Goal: Information Seeking & Learning: Learn about a topic

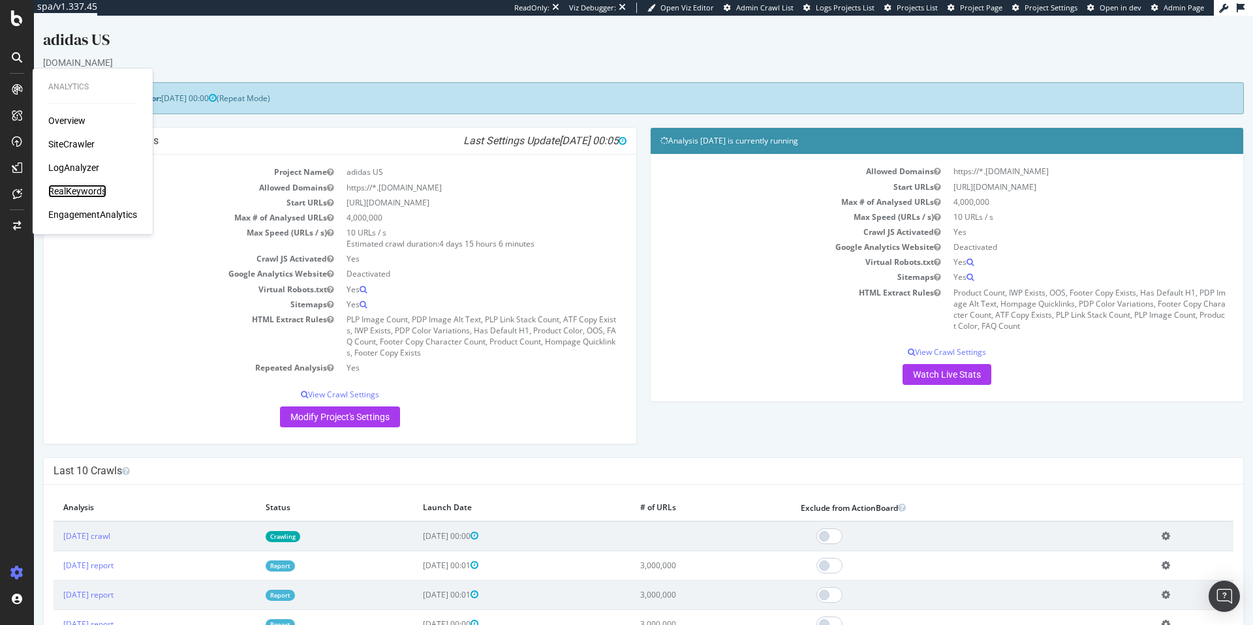
click at [91, 192] on div "RealKeywords" at bounding box center [77, 191] width 58 height 13
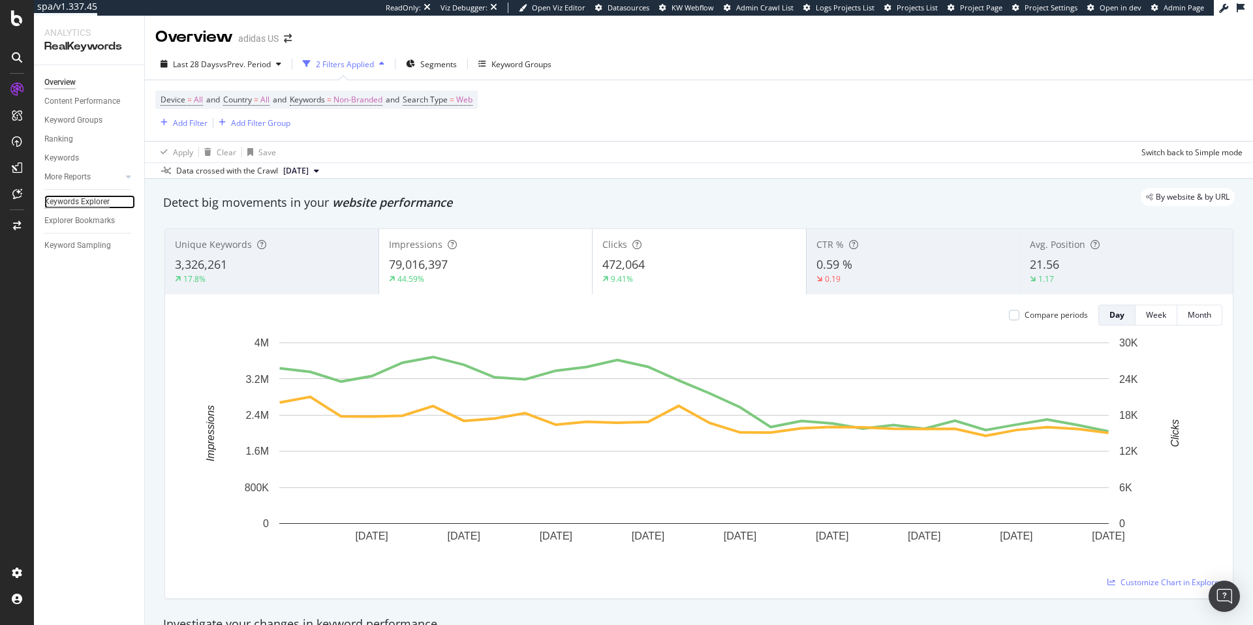
click at [81, 198] on div "Keywords Explorer" at bounding box center [76, 202] width 65 height 14
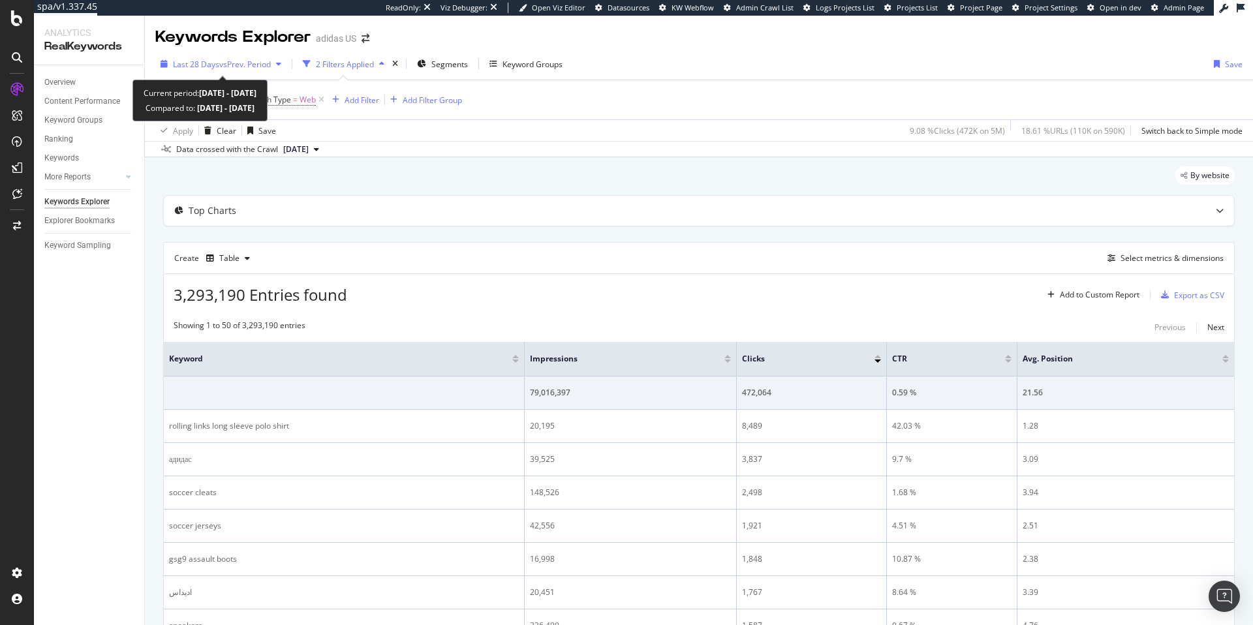
click at [252, 66] on span "vs Prev. Period" at bounding box center [245, 64] width 52 height 11
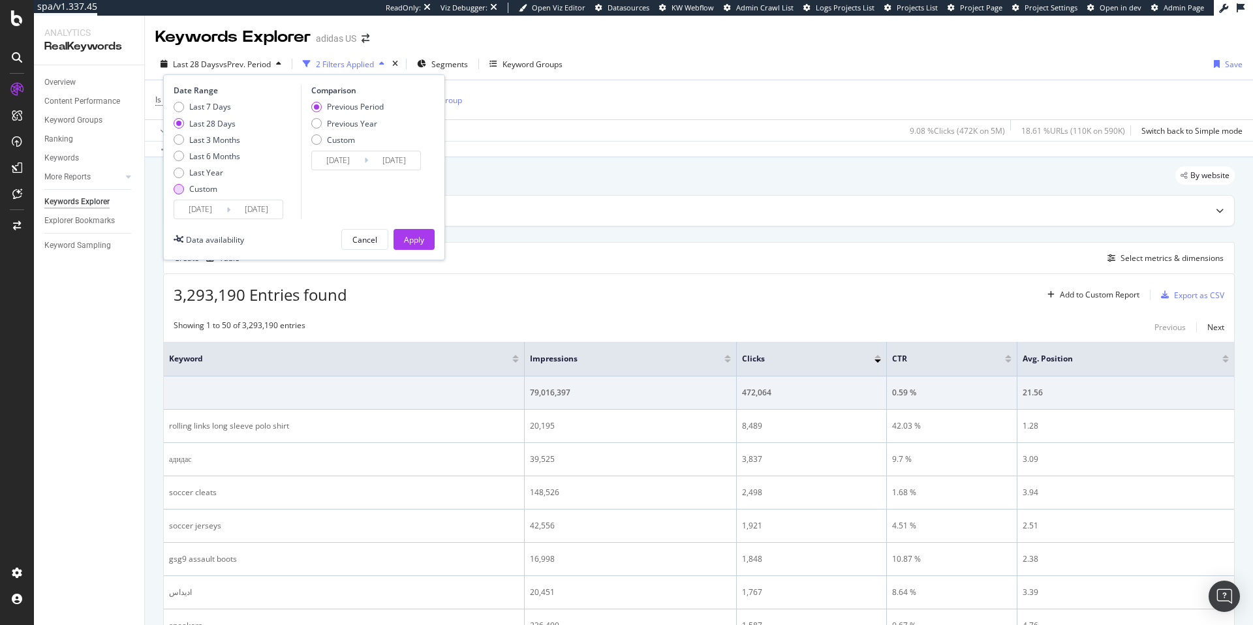
click at [180, 191] on div "Custom" at bounding box center [179, 189] width 10 height 10
click at [200, 215] on input "[DATE]" at bounding box center [200, 209] width 52 height 18
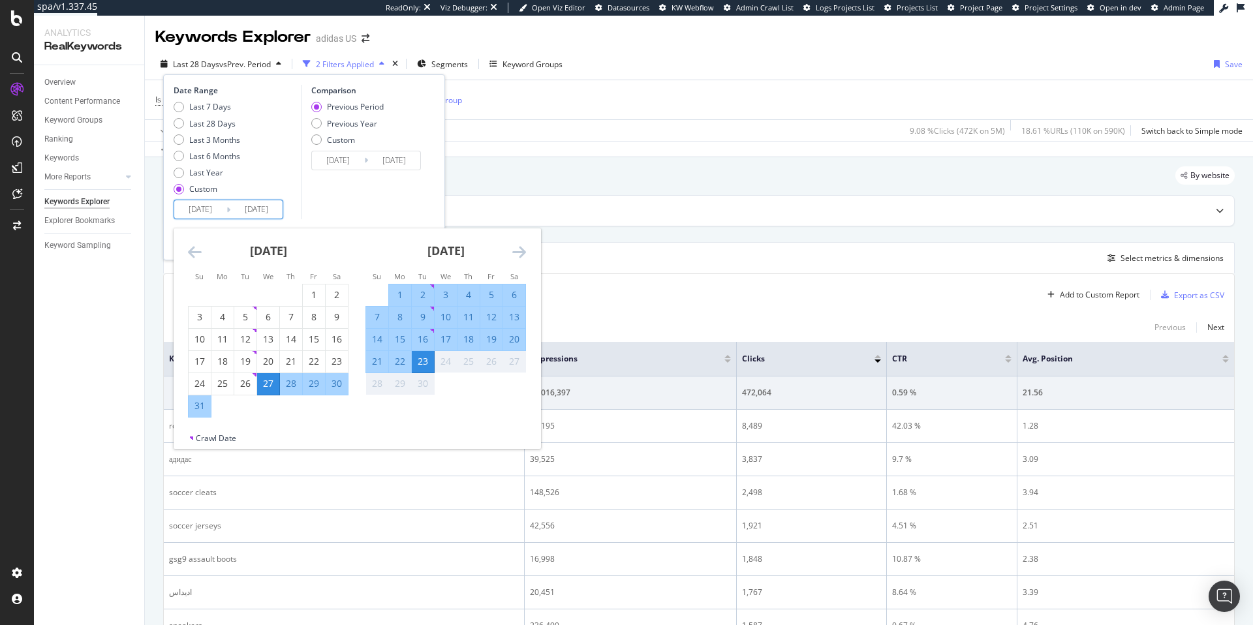
click at [518, 250] on icon "Move forward to switch to the next month." at bounding box center [519, 252] width 14 height 16
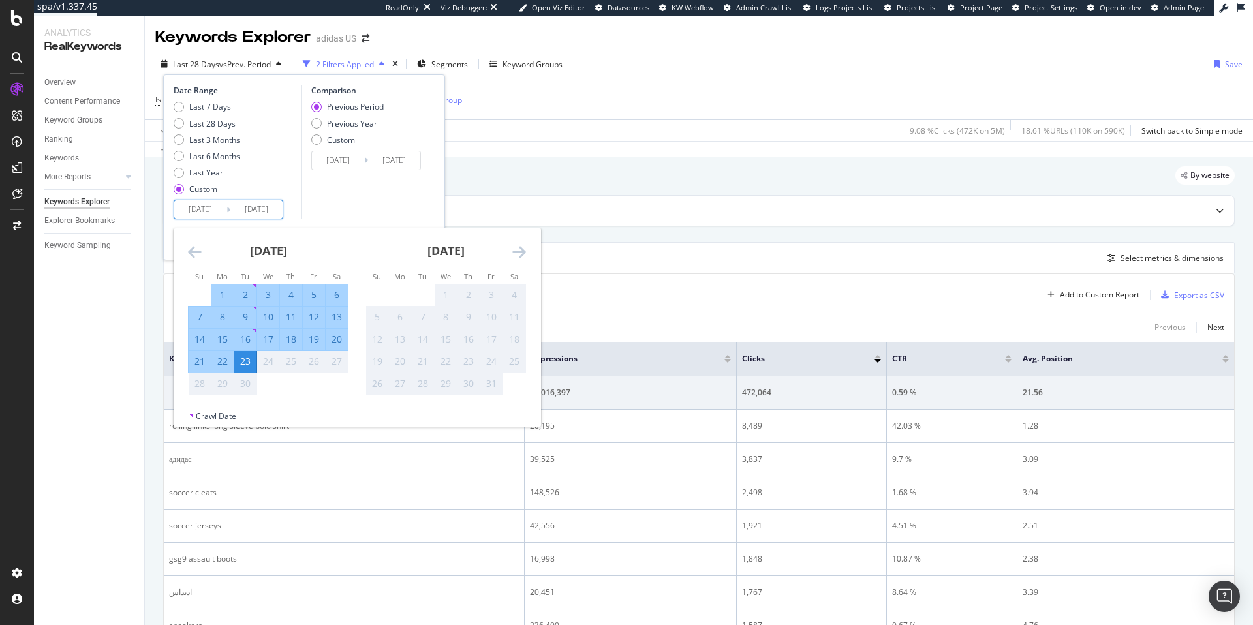
click at [447, 297] on div "1" at bounding box center [446, 294] width 22 height 13
click at [450, 293] on div "1" at bounding box center [446, 294] width 22 height 13
click at [494, 39] on div "Keywords Explorer adidas US" at bounding box center [699, 32] width 1108 height 33
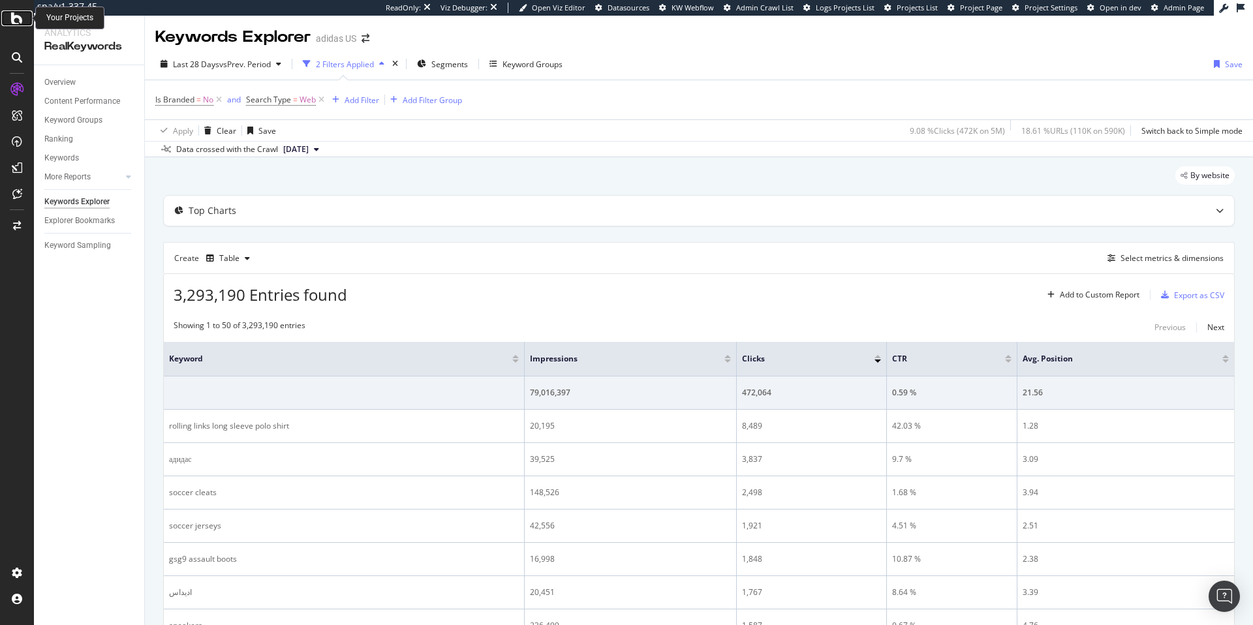
click at [14, 23] on icon at bounding box center [17, 18] width 12 height 16
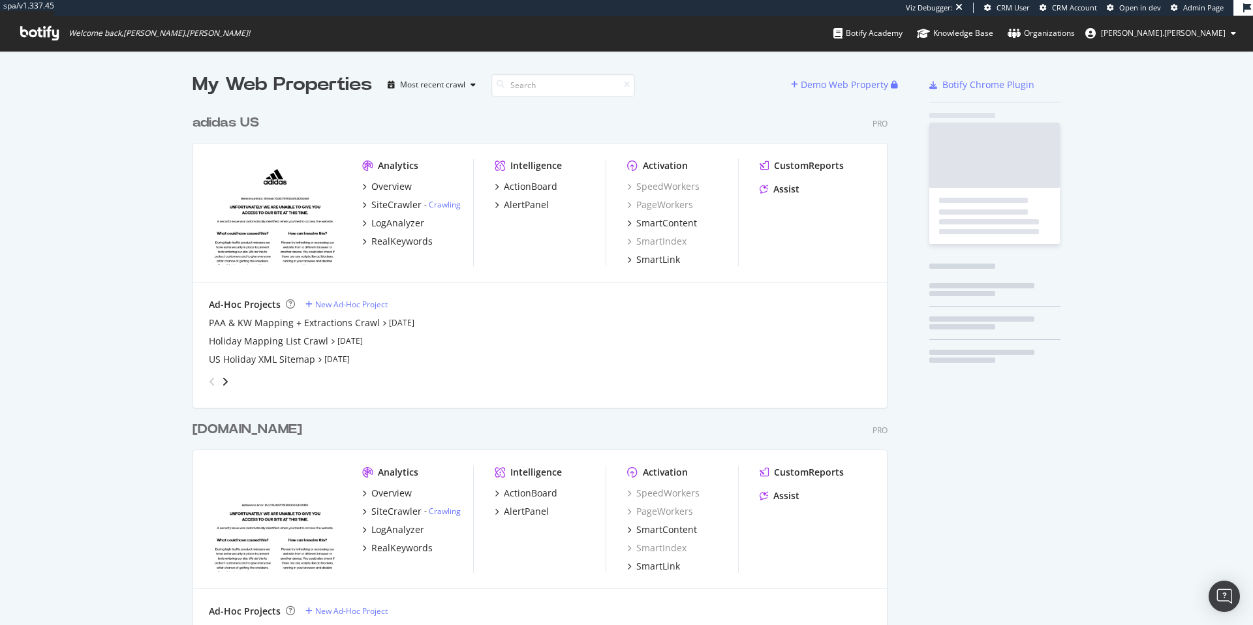
scroll to position [580, 696]
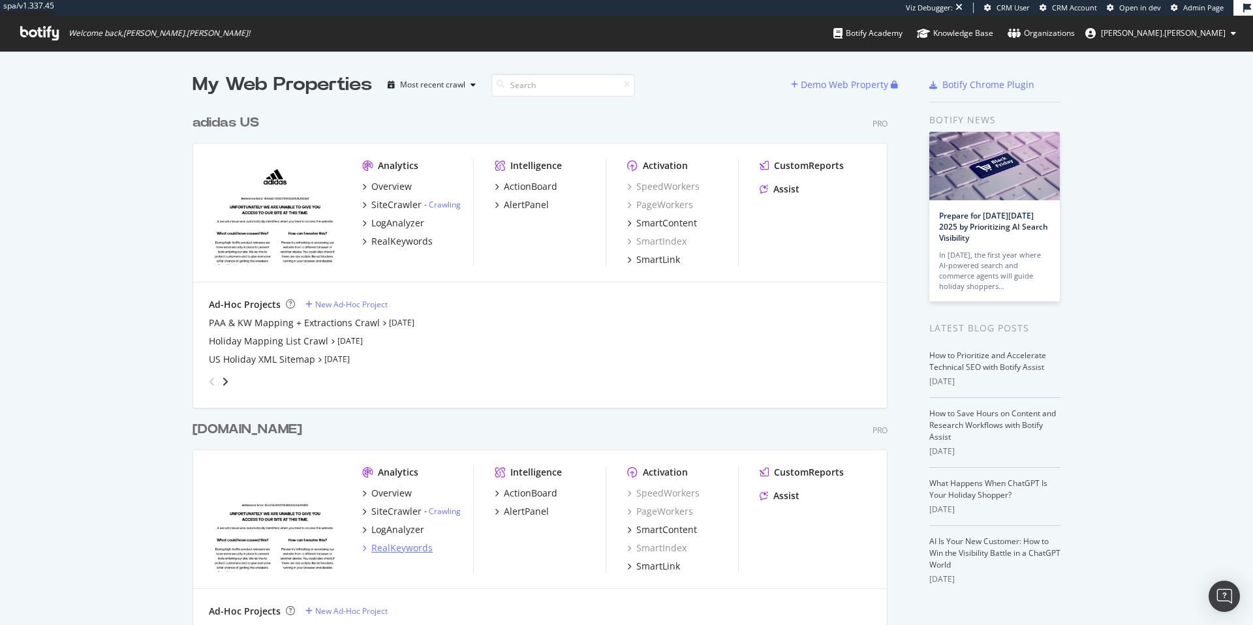
click at [394, 551] on div "RealKeywords" at bounding box center [401, 548] width 61 height 13
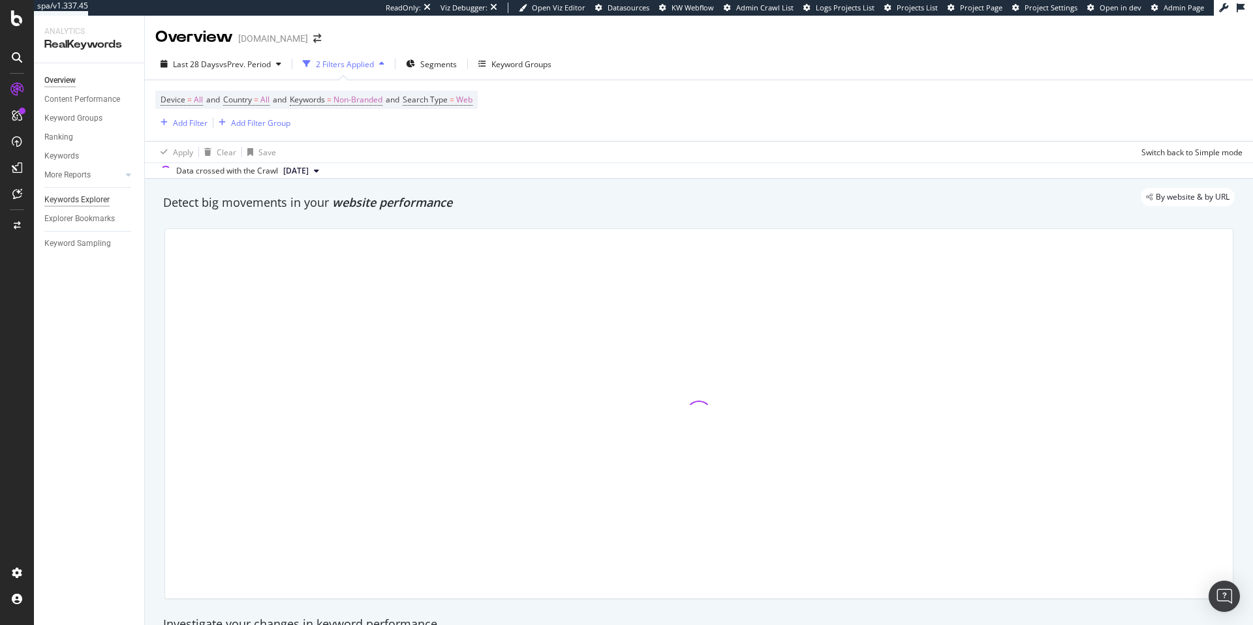
click at [69, 200] on div "Keywords Explorer" at bounding box center [76, 200] width 65 height 14
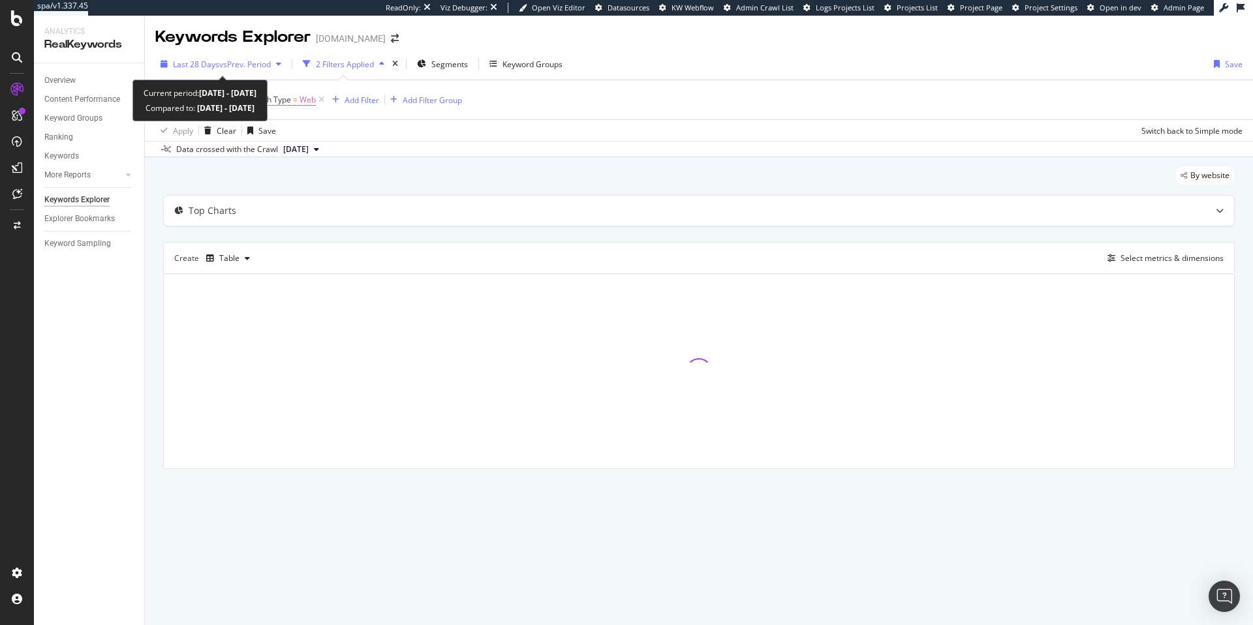
click at [275, 68] on div "button" at bounding box center [279, 64] width 16 height 8
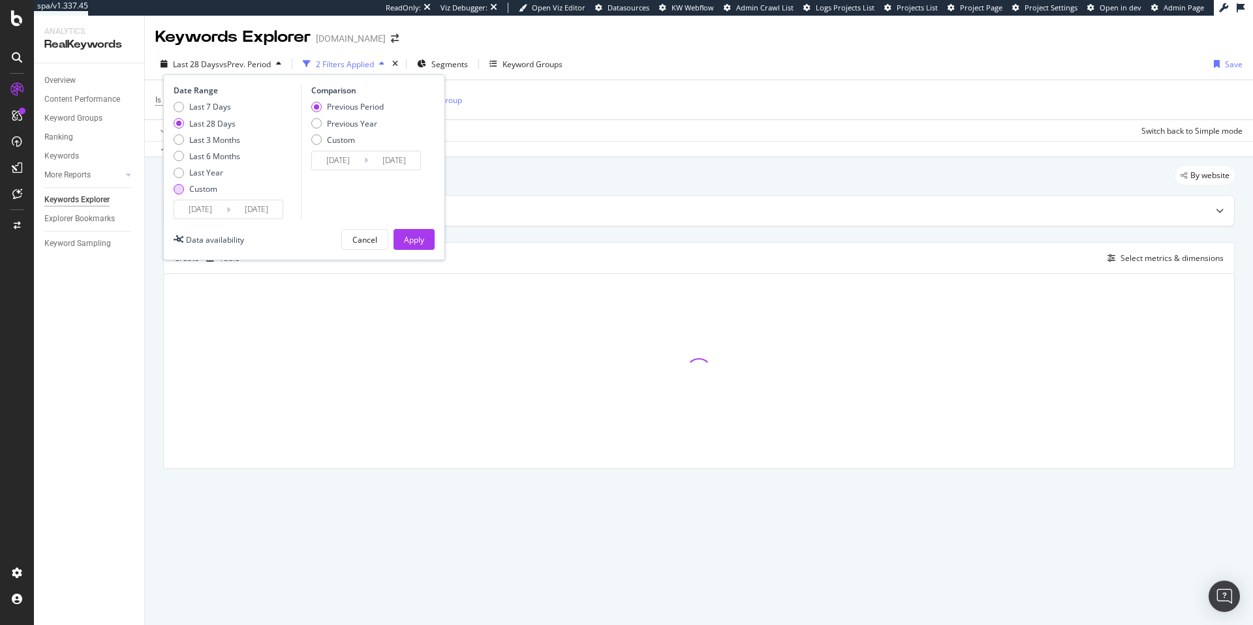
click at [180, 189] on div "Custom" at bounding box center [179, 189] width 10 height 10
click at [211, 209] on input "[DATE]" at bounding box center [200, 209] width 52 height 18
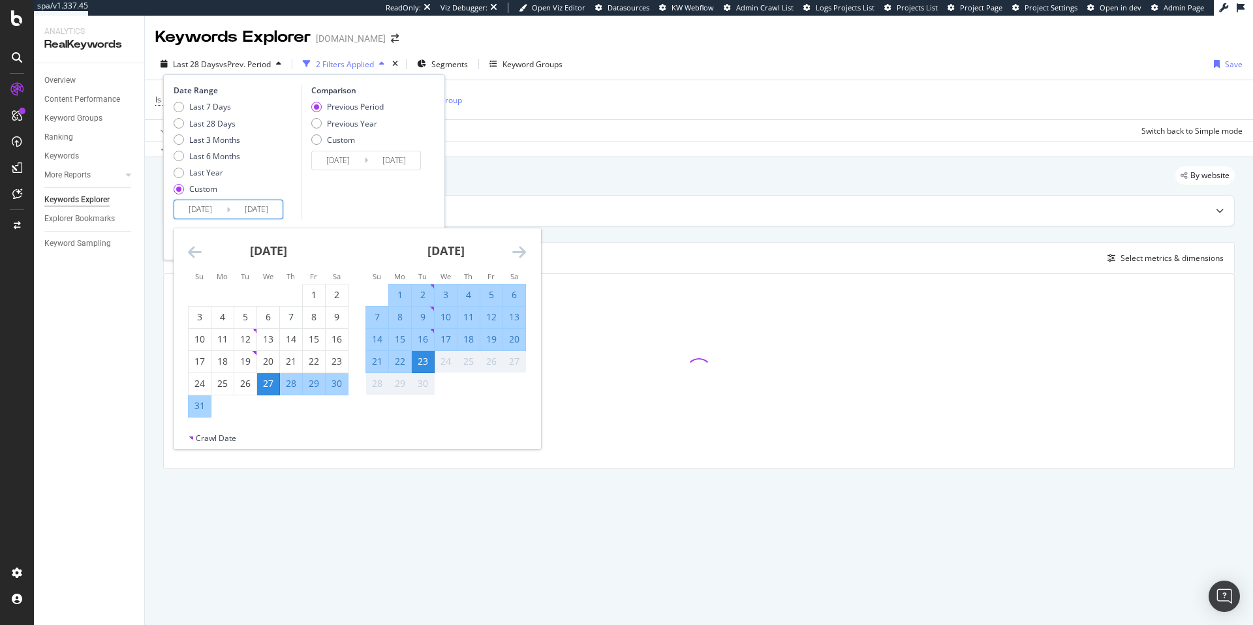
click at [515, 254] on icon "Move forward to switch to the next month." at bounding box center [519, 252] width 14 height 16
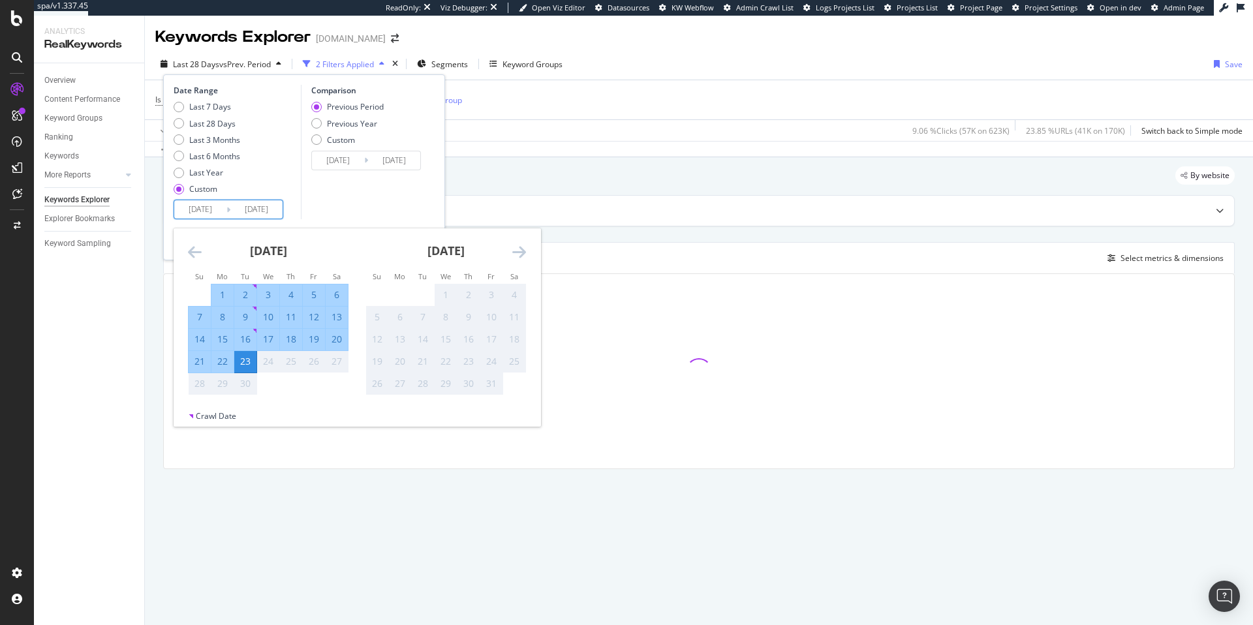
click at [193, 253] on icon "Move backward to switch to the previous month." at bounding box center [195, 252] width 14 height 16
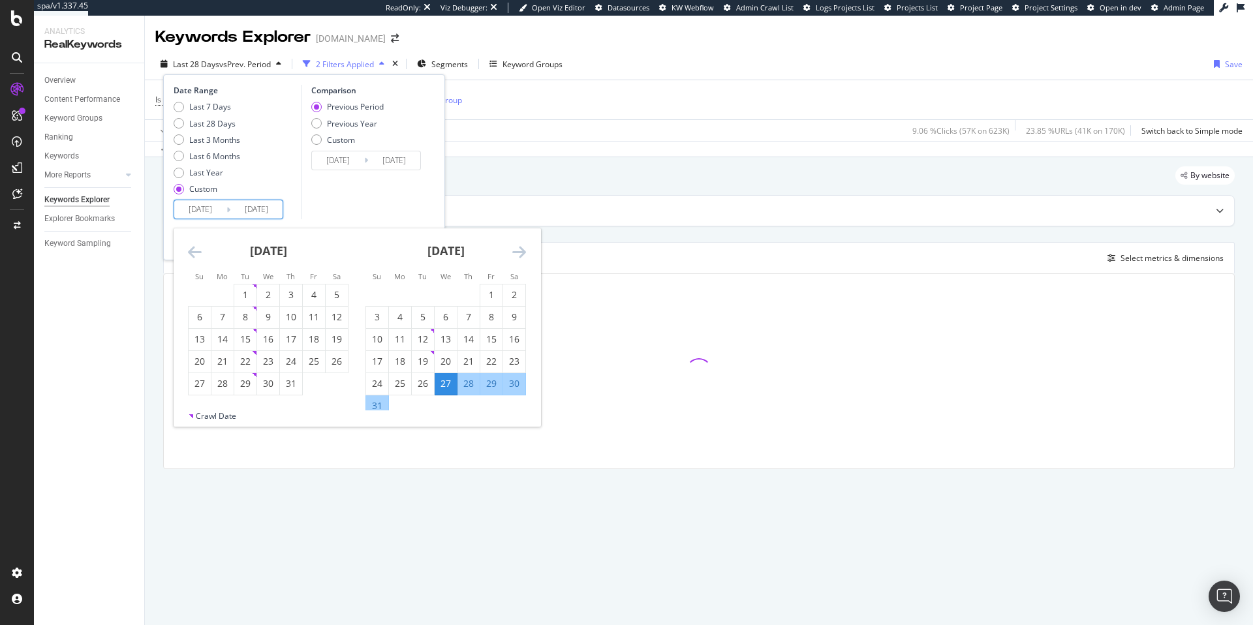
click at [193, 253] on icon "Move backward to switch to the previous month." at bounding box center [195, 252] width 14 height 16
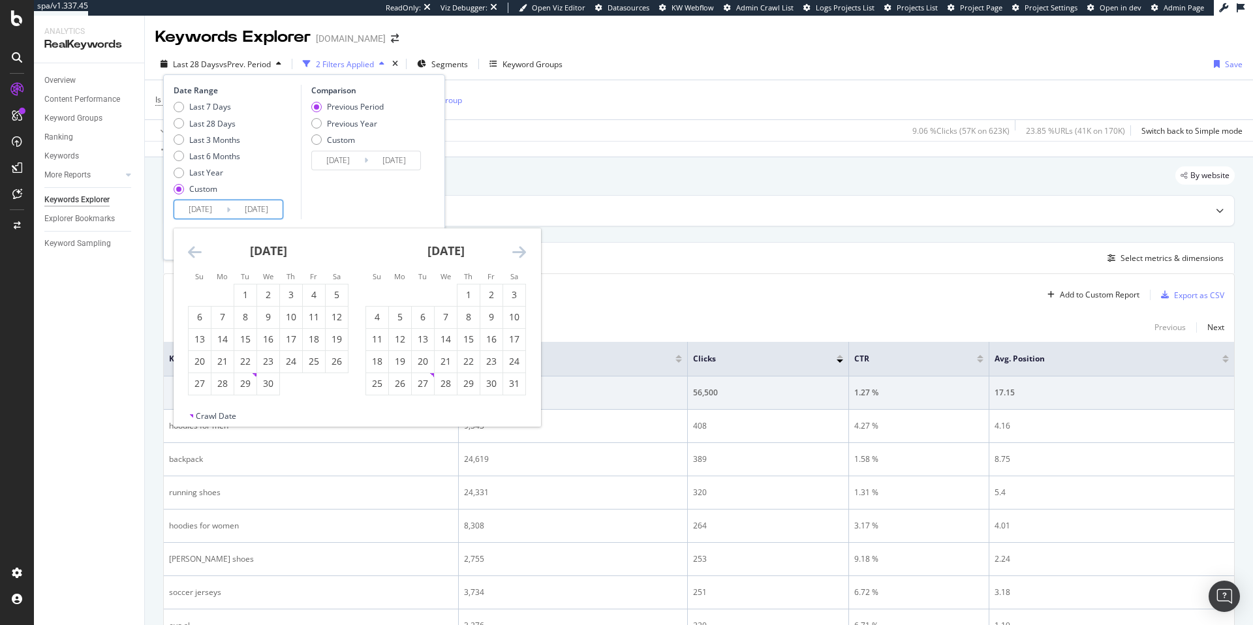
click at [193, 253] on icon "Move backward to switch to the previous month." at bounding box center [195, 252] width 14 height 16
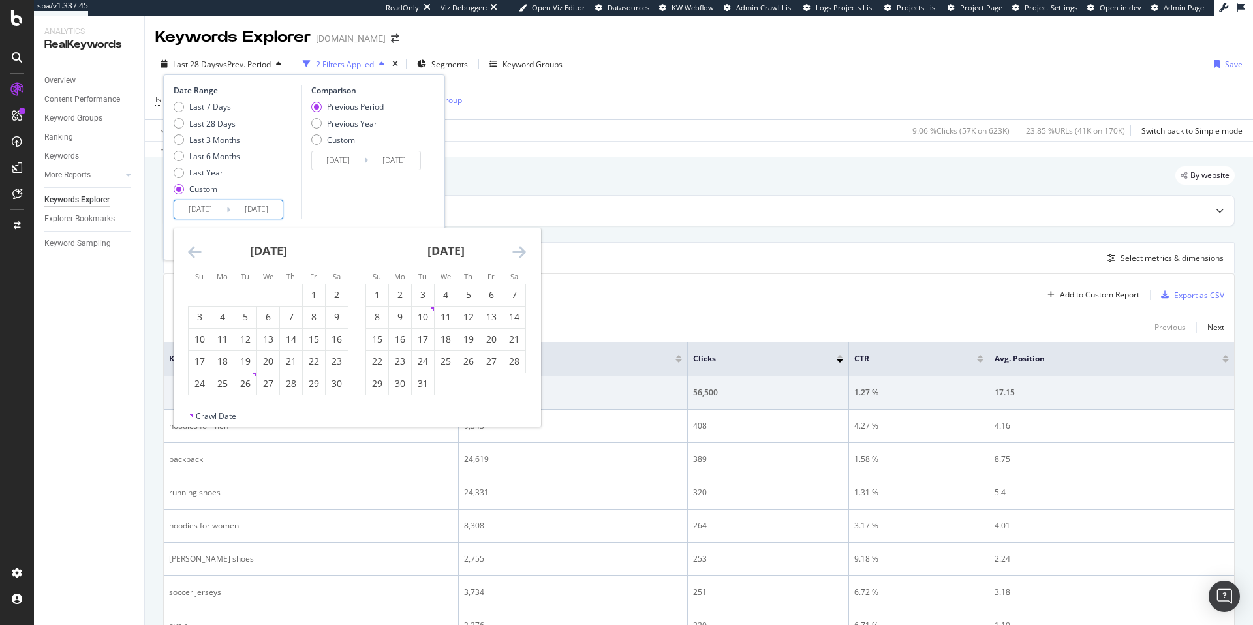
click at [193, 253] on icon "Move backward to switch to the previous month." at bounding box center [195, 252] width 14 height 16
click at [242, 296] on div "1" at bounding box center [245, 294] width 22 height 13
type input "[DATE]"
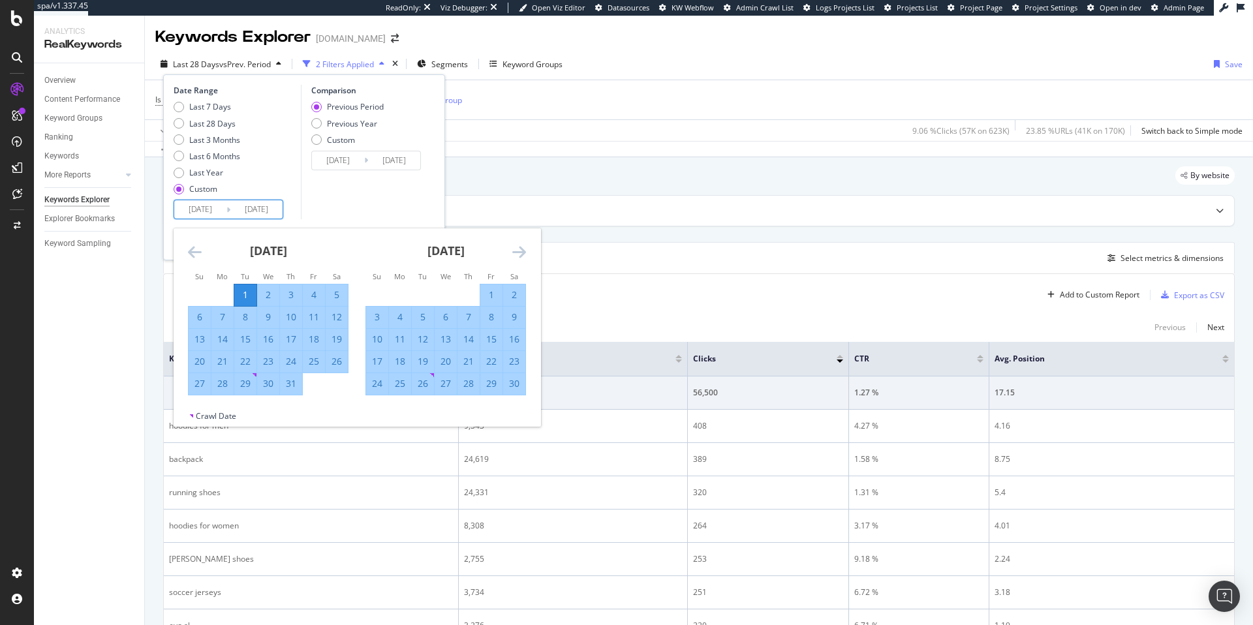
click at [517, 252] on icon "Move forward to switch to the next month." at bounding box center [519, 252] width 14 height 16
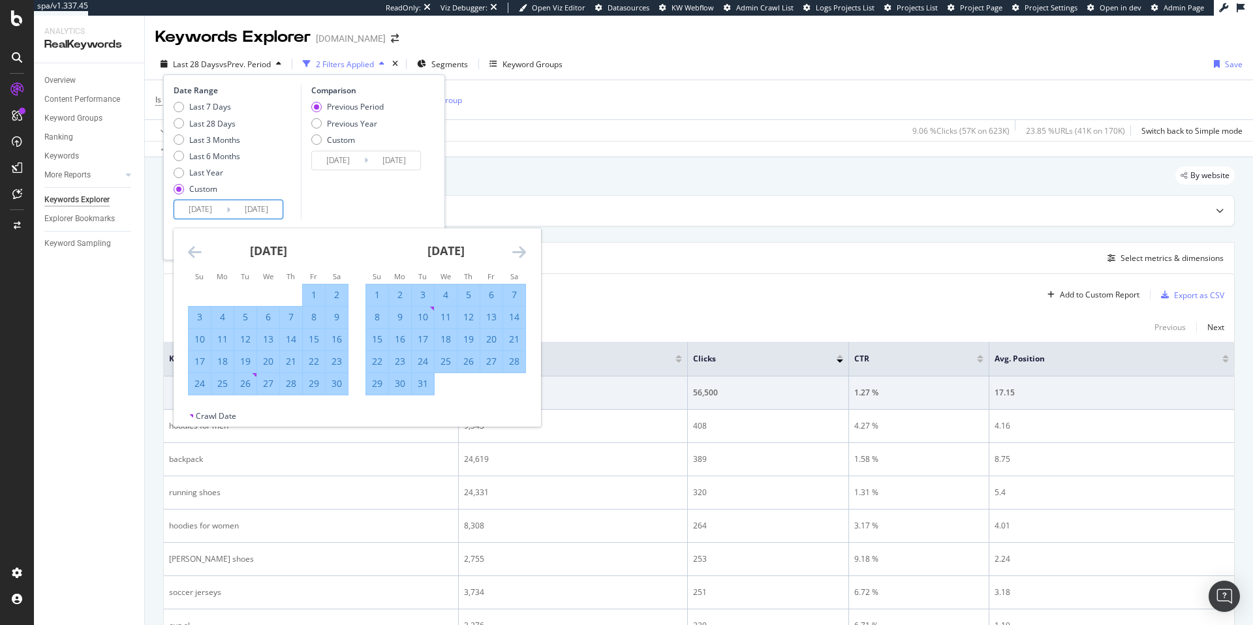
click at [424, 385] on div "31" at bounding box center [423, 383] width 22 height 13
type input "[DATE]"
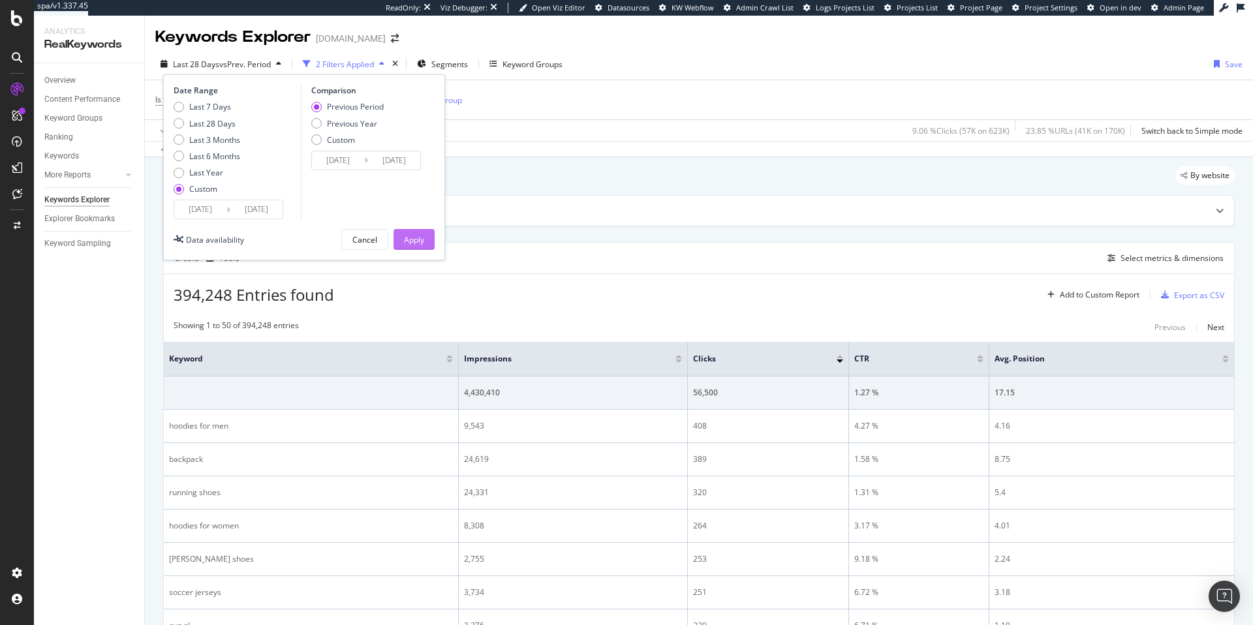
click at [423, 239] on div "Apply" at bounding box center [414, 239] width 20 height 11
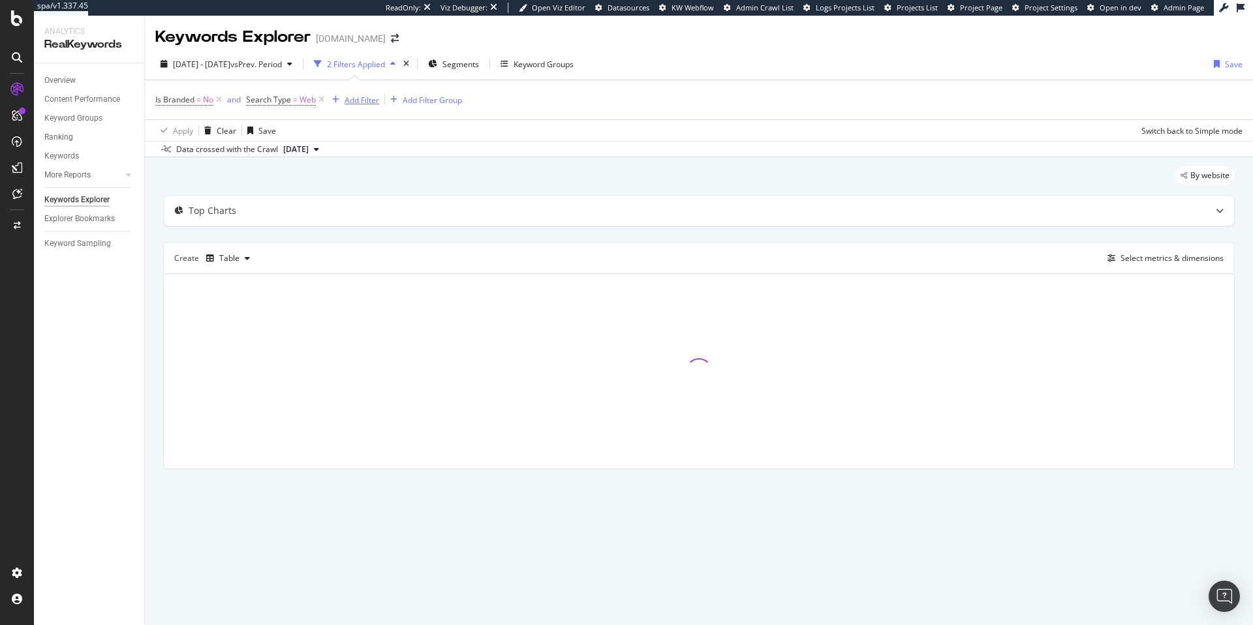
click at [362, 100] on div "Add Filter" at bounding box center [362, 100] width 35 height 11
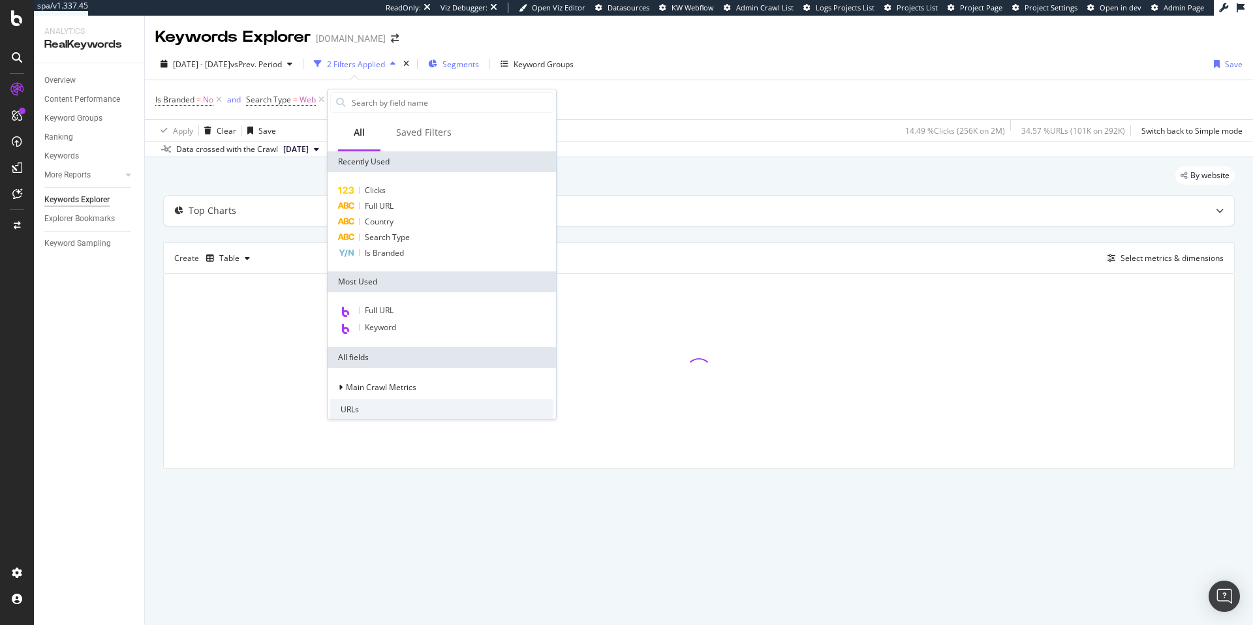
click at [479, 66] on span "Segments" at bounding box center [460, 64] width 37 height 11
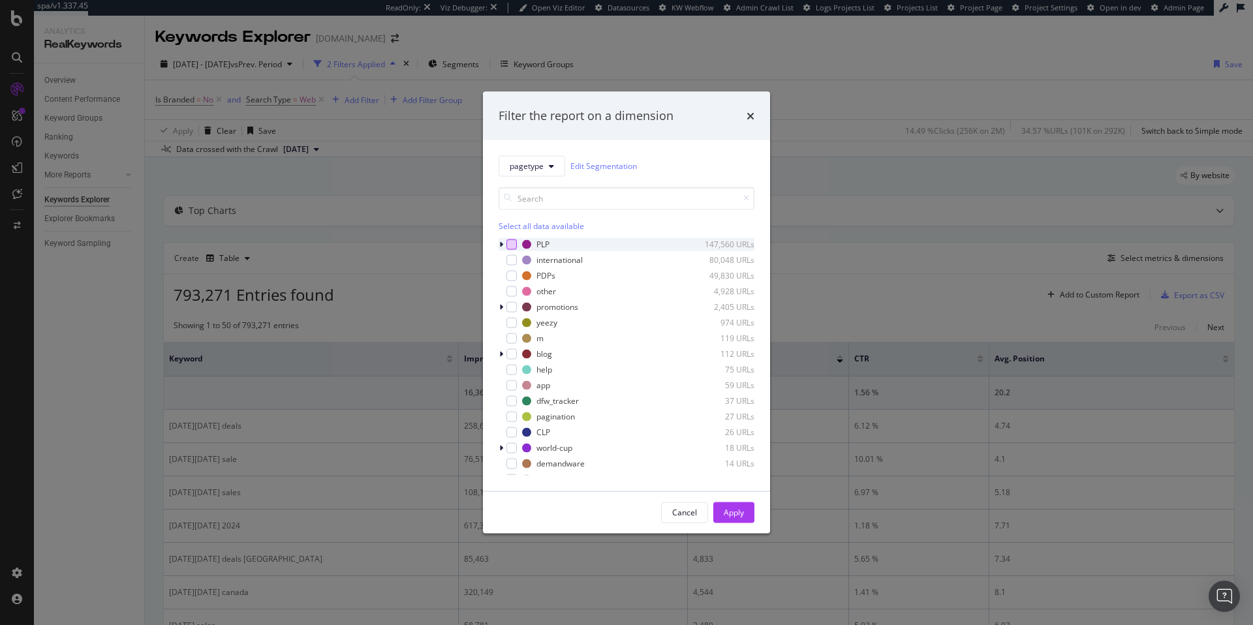
click at [514, 244] on div "modal" at bounding box center [511, 244] width 10 height 10
click at [741, 518] on div "Apply" at bounding box center [734, 512] width 20 height 20
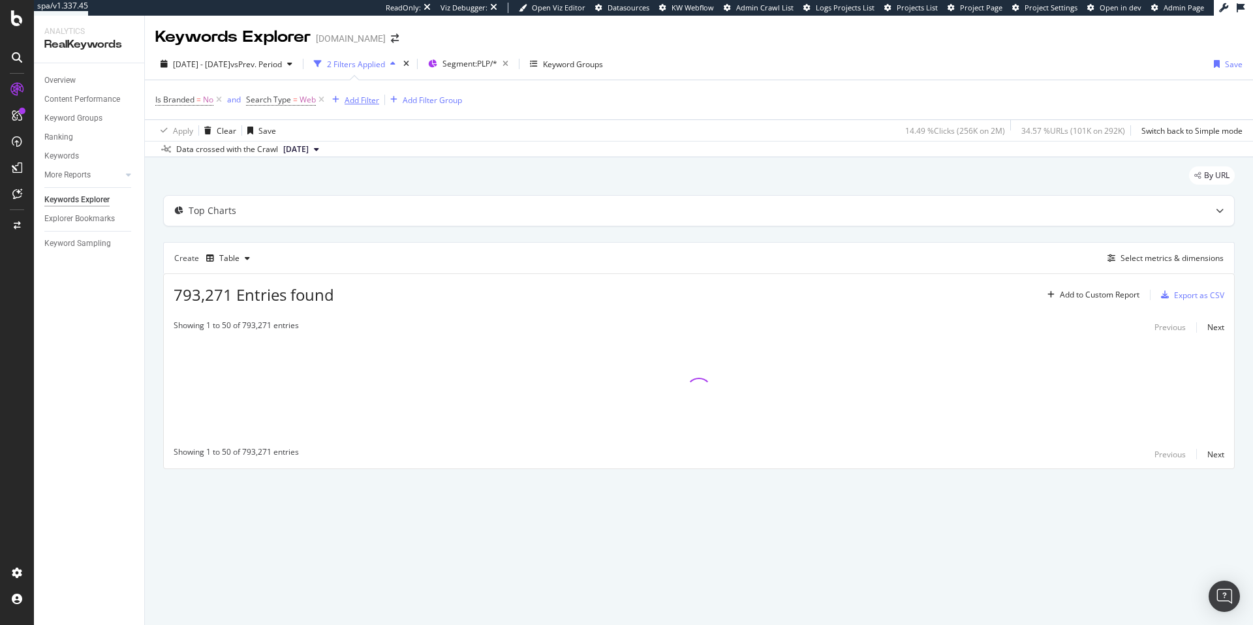
click at [363, 100] on div "Add Filter" at bounding box center [362, 100] width 35 height 11
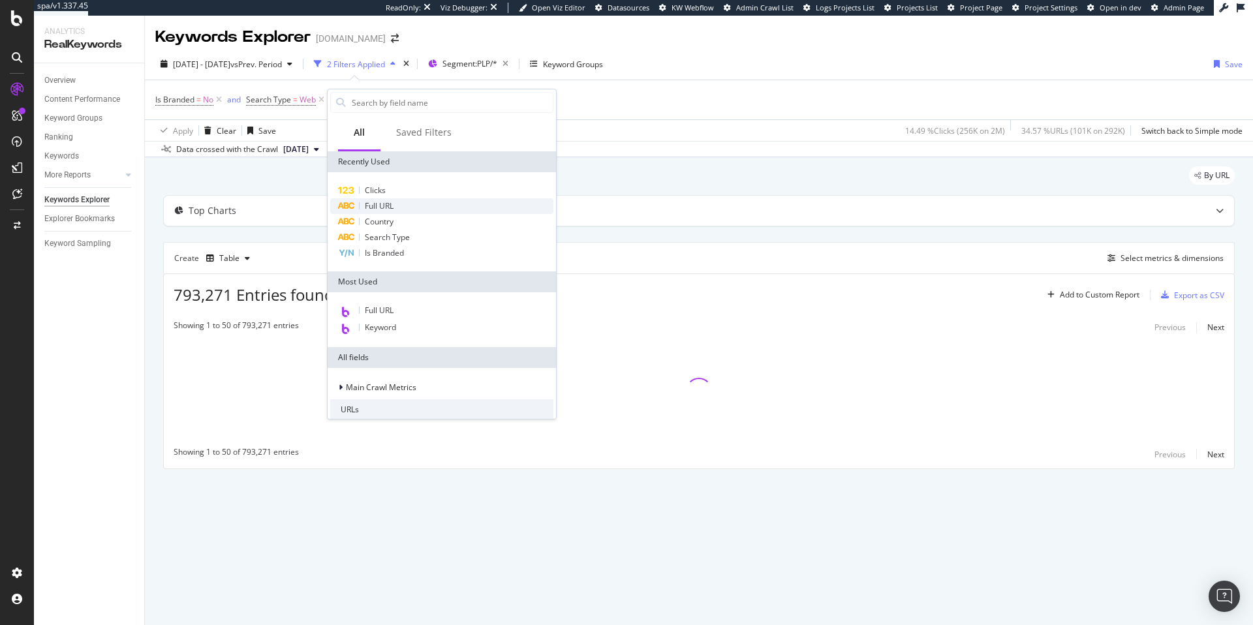
click at [382, 210] on span "Full URL" at bounding box center [379, 205] width 29 height 11
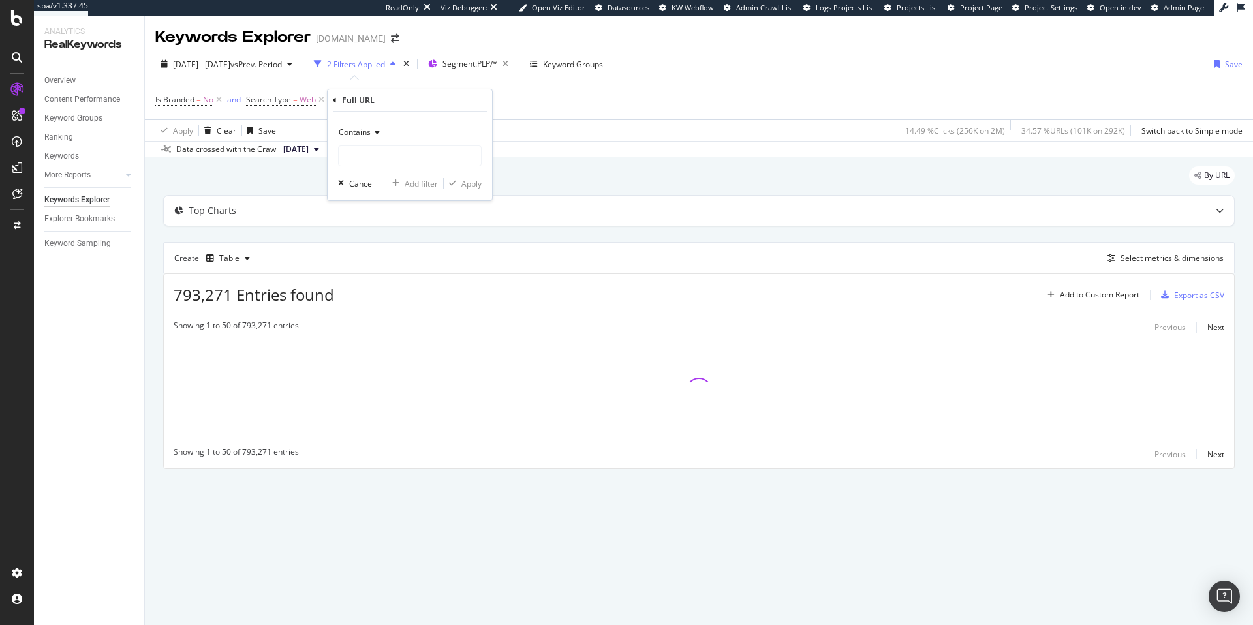
click at [376, 131] on icon at bounding box center [375, 133] width 9 height 8
click at [375, 297] on span "Matches regex" at bounding box center [372, 295] width 54 height 11
click at [379, 155] on input "text" at bounding box center [410, 156] width 142 height 21
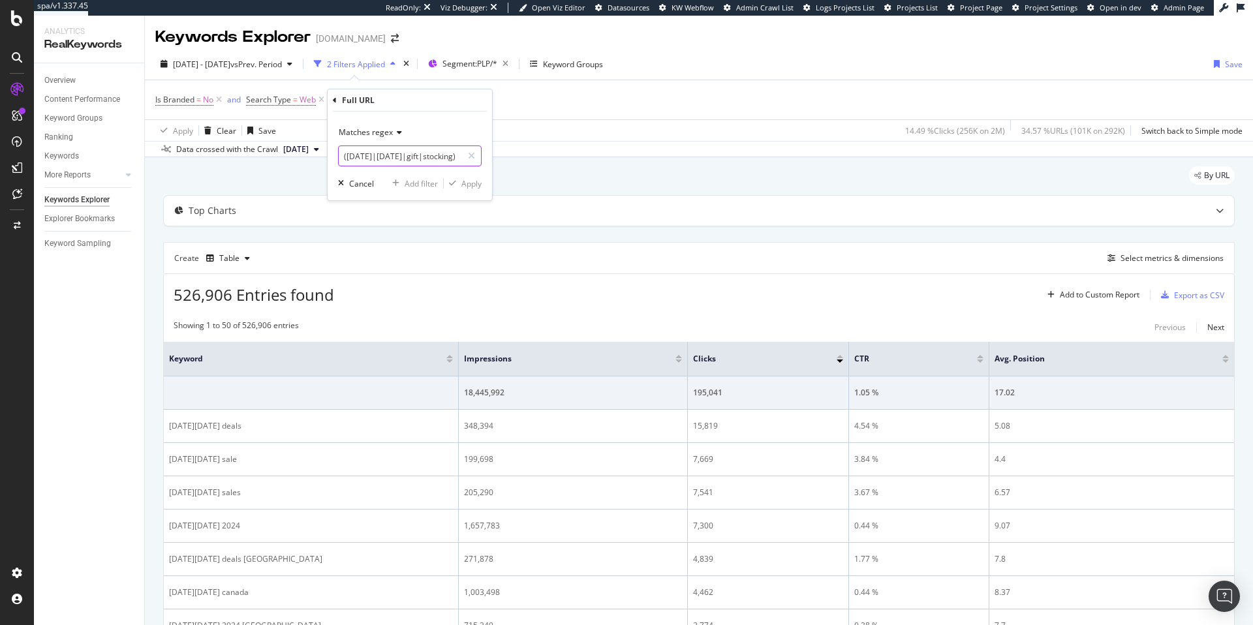
scroll to position [0, 42]
type input "([DATE]|[DATE]|gift|stocking)"
click at [469, 183] on div "Apply" at bounding box center [471, 183] width 20 height 11
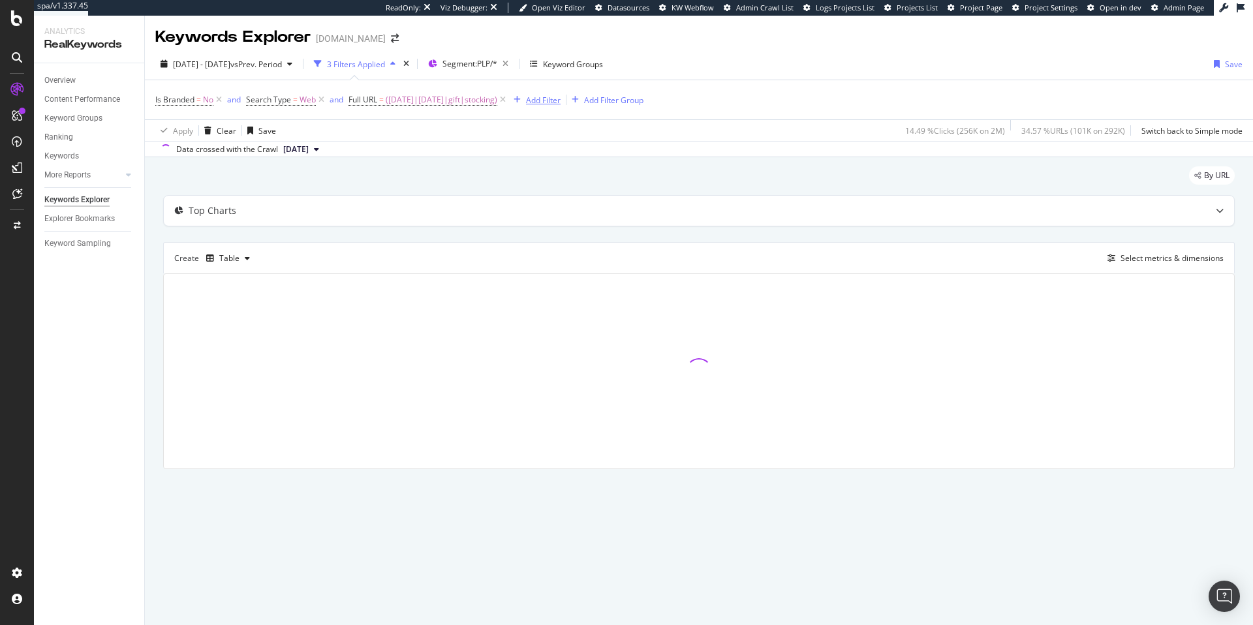
click at [561, 104] on div "Add Filter" at bounding box center [543, 100] width 35 height 11
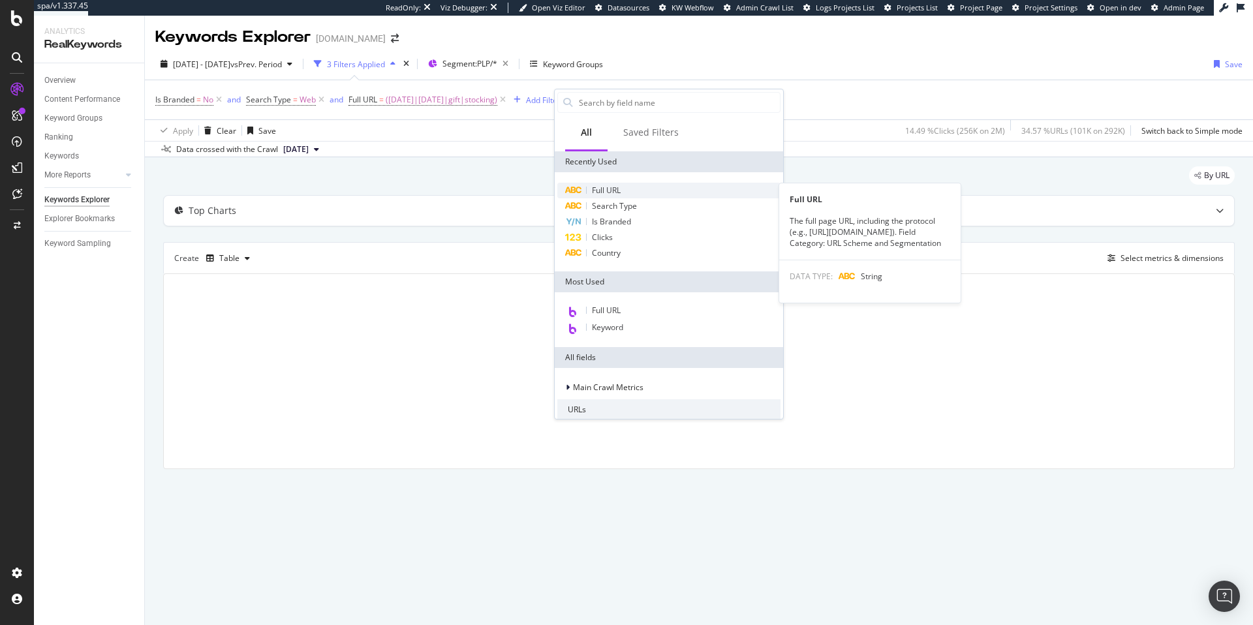
click at [601, 192] on span "Full URL" at bounding box center [606, 190] width 29 height 11
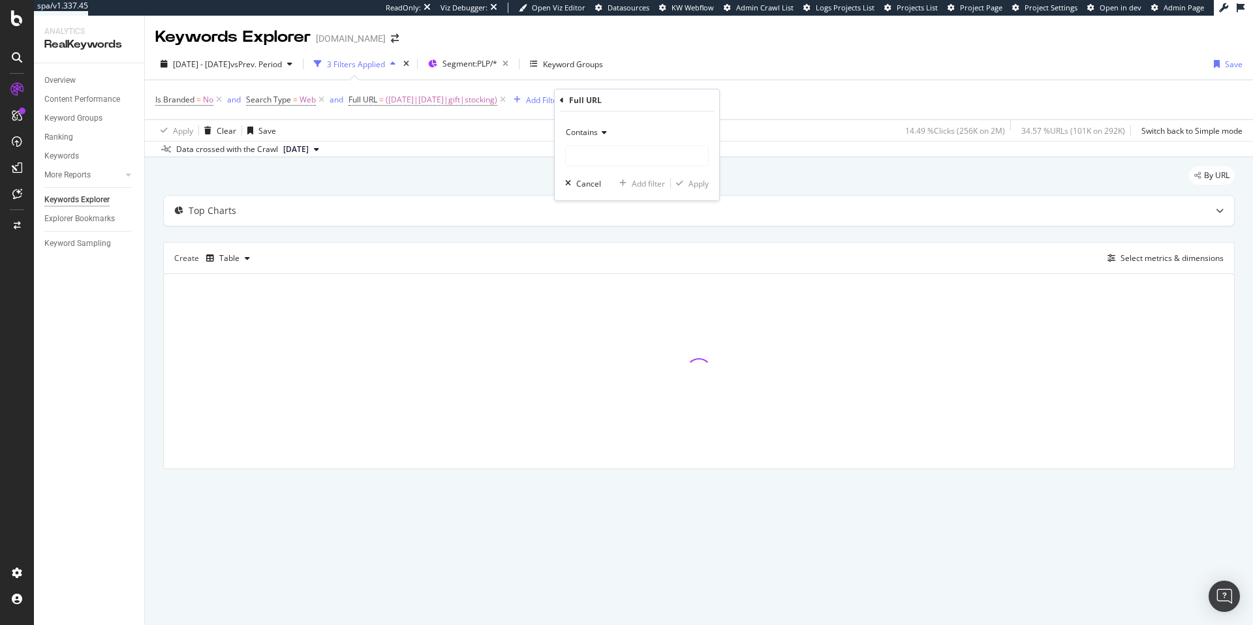
click at [586, 133] on span "Contains" at bounding box center [582, 132] width 32 height 11
click at [600, 280] on span "Doesn't contain" at bounding box center [600, 278] width 57 height 11
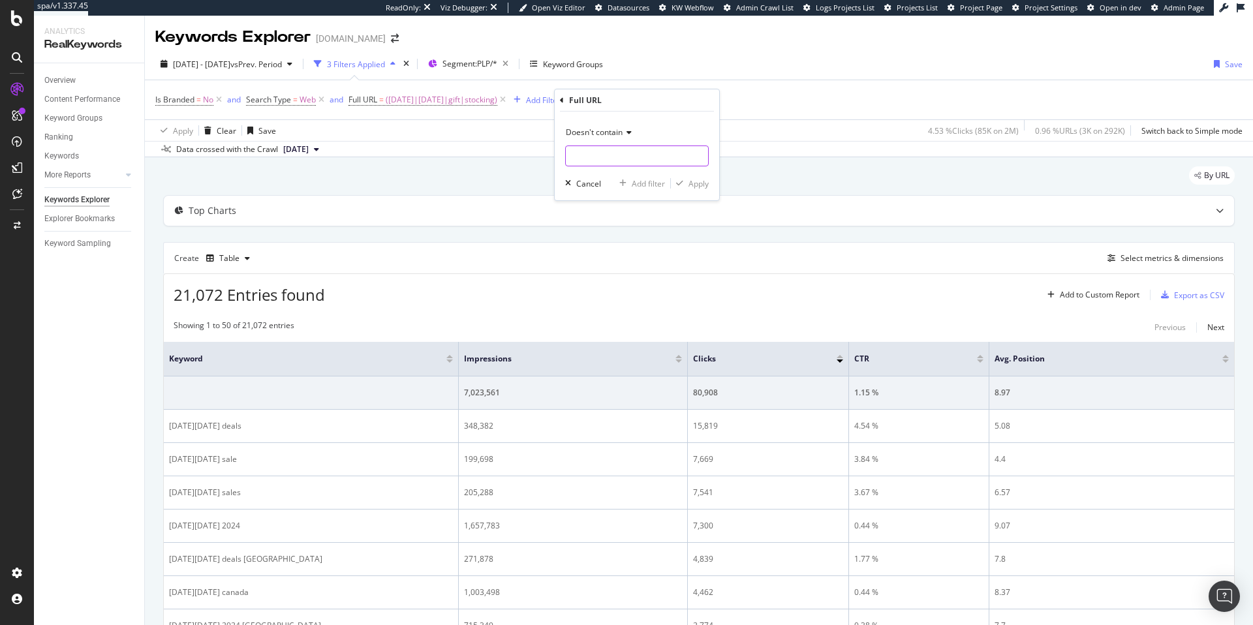
click at [601, 156] on input "text" at bounding box center [637, 156] width 142 height 21
type input "gift_card"
click at [699, 185] on div "Apply" at bounding box center [698, 183] width 20 height 11
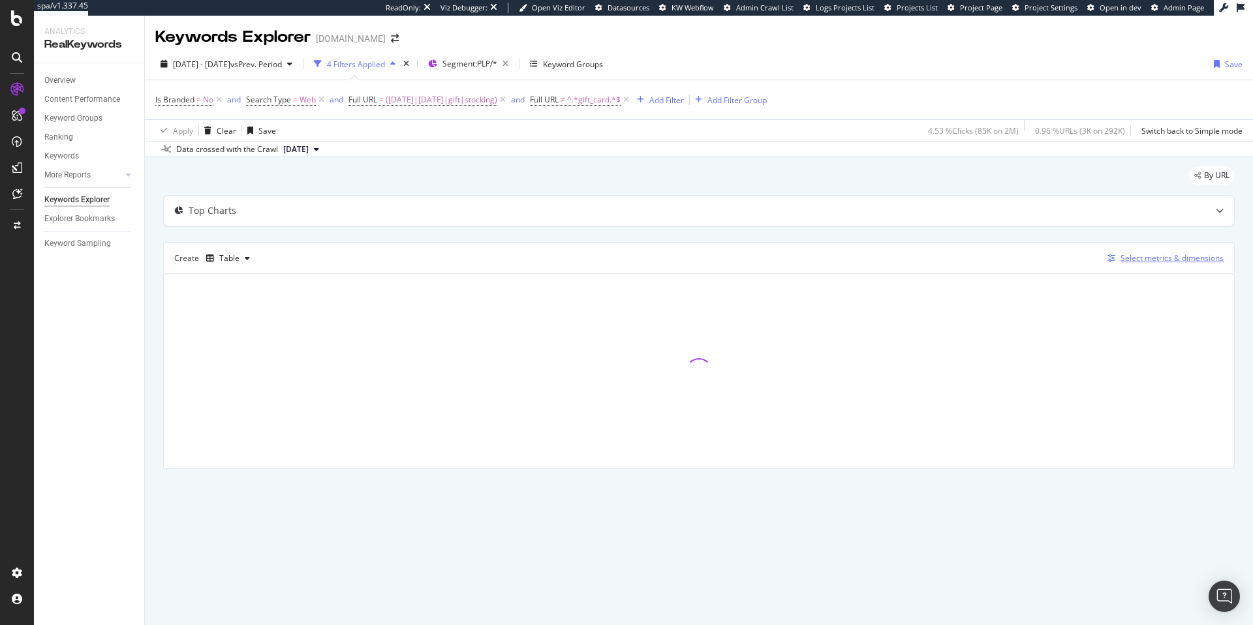
click at [1136, 260] on div "Select metrics & dimensions" at bounding box center [1171, 258] width 103 height 11
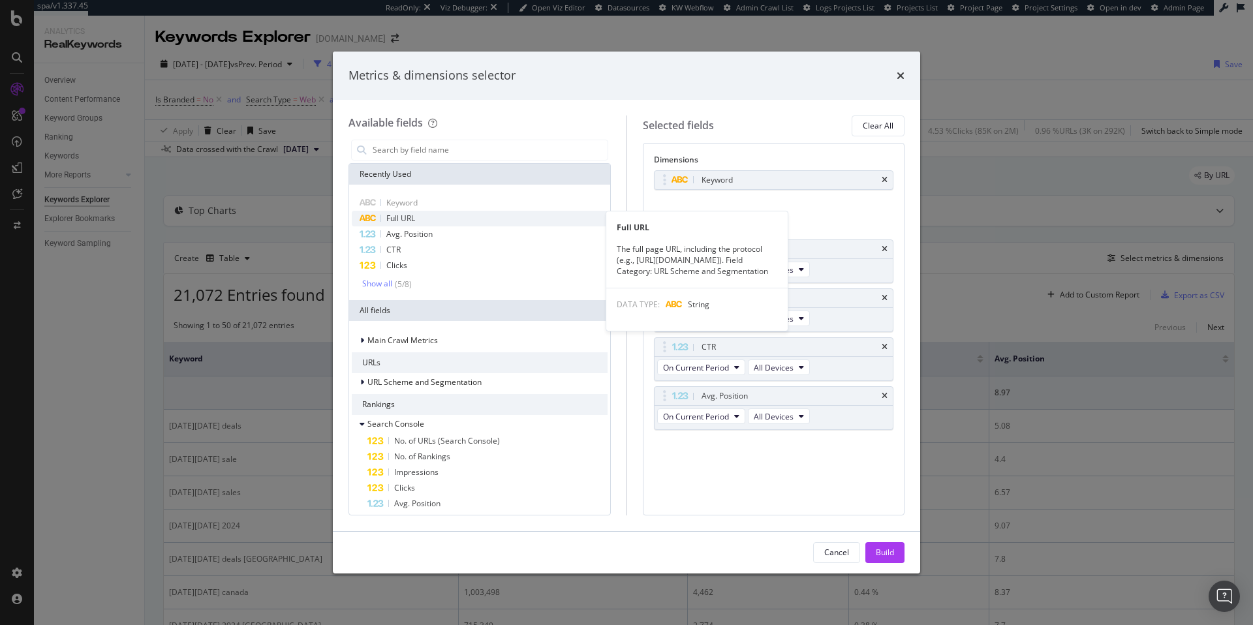
click at [405, 220] on span "Full URL" at bounding box center [400, 218] width 29 height 11
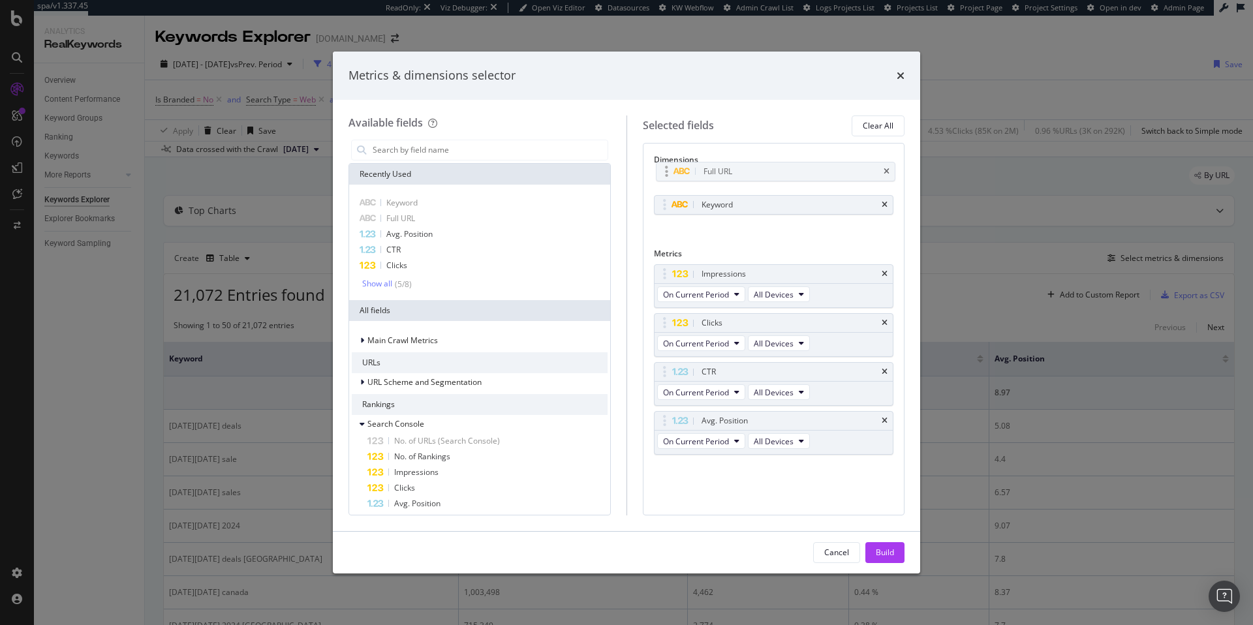
drag, startPoint x: 689, startPoint y: 209, endPoint x: 691, endPoint y: 174, distance: 34.6
click at [691, 174] on body "spa/v1.337.45 ReadOnly: Viz Debugger: Open Viz Editor Datasources KW Webflow Ad…" at bounding box center [626, 312] width 1253 height 625
click at [887, 552] on div "Build" at bounding box center [885, 552] width 18 height 11
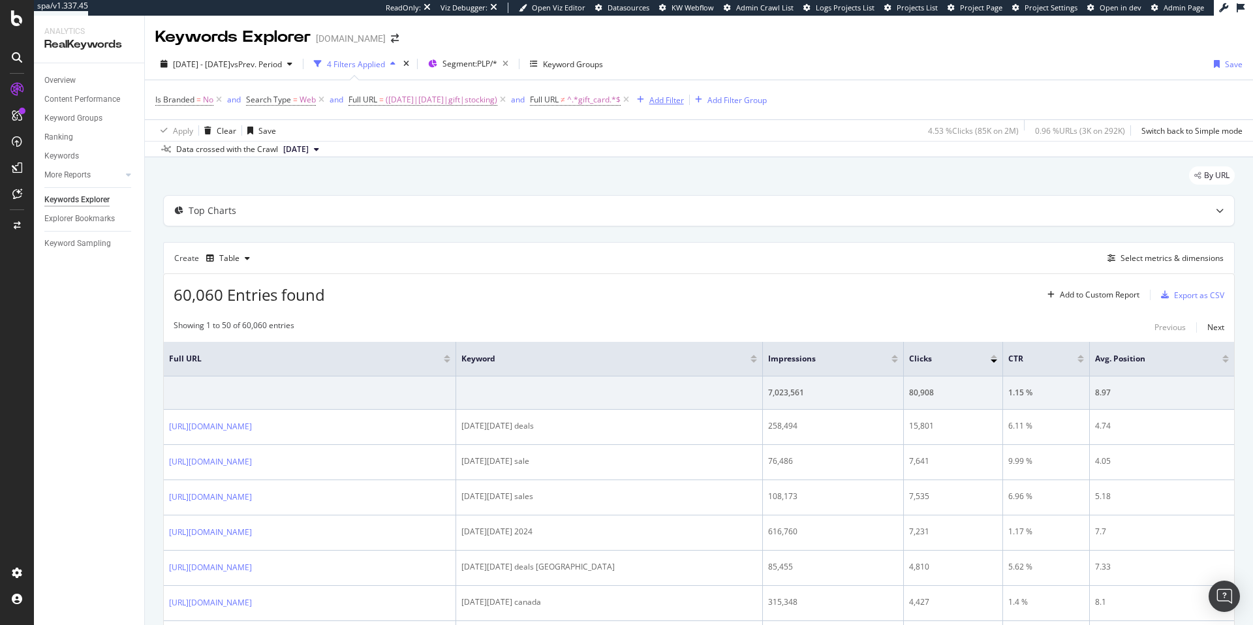
click at [684, 104] on div "Add Filter" at bounding box center [666, 100] width 35 height 11
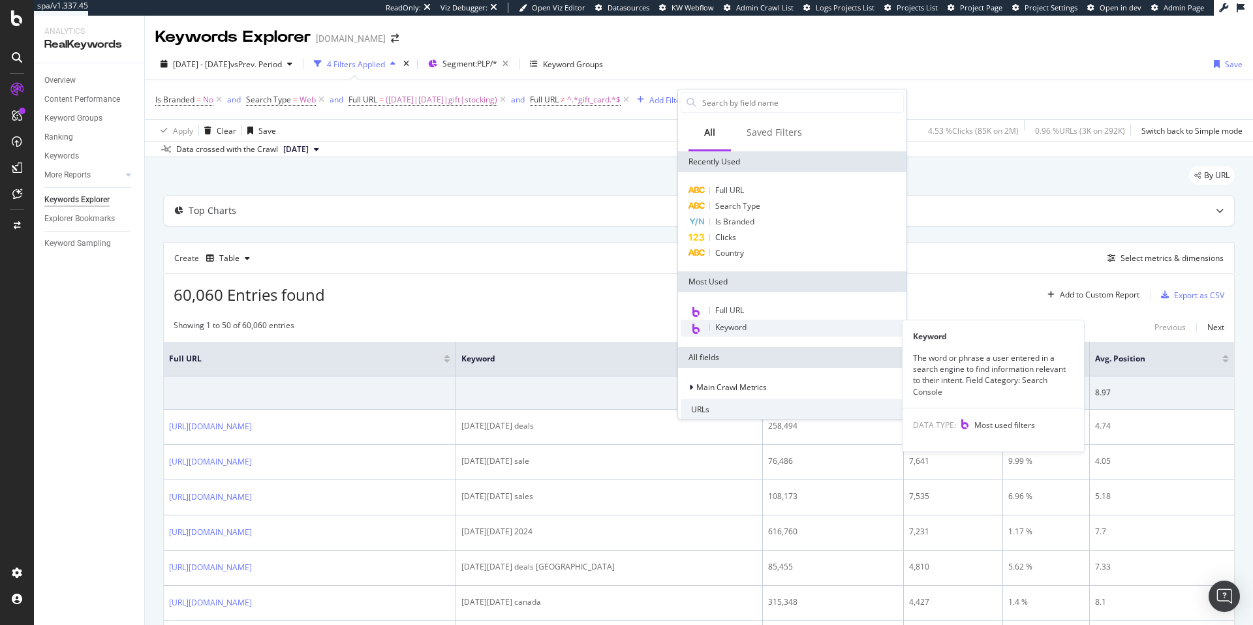
click at [728, 333] on div "Keyword" at bounding box center [792, 328] width 223 height 17
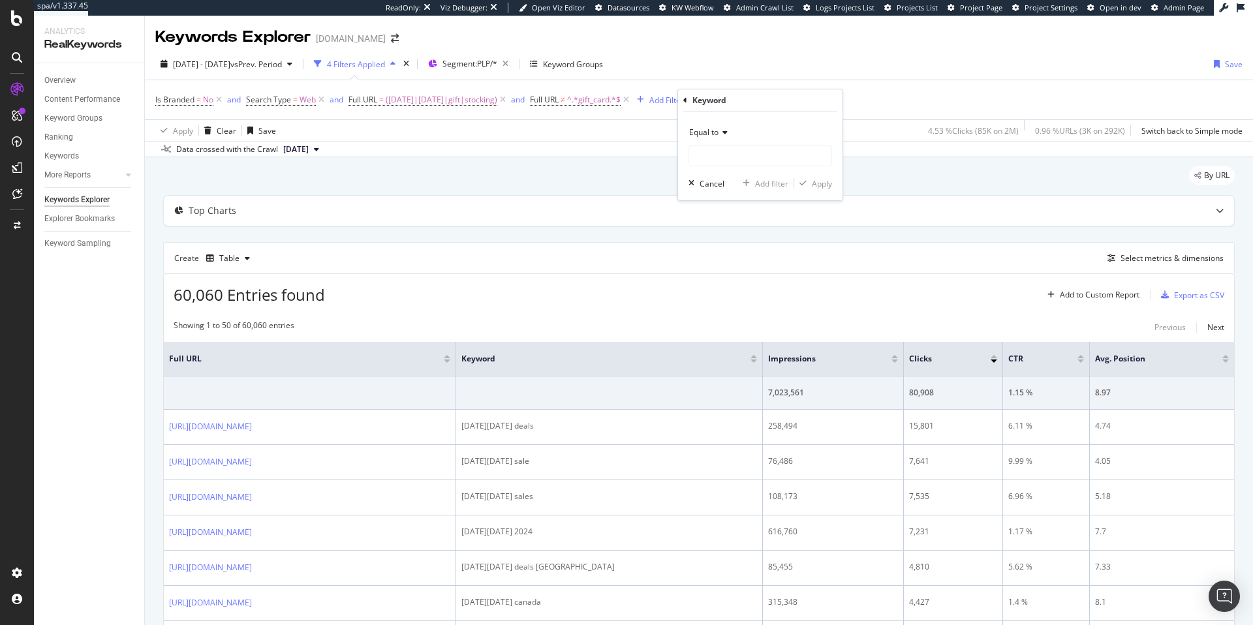
click at [708, 136] on span "Equal to" at bounding box center [703, 132] width 29 height 11
click at [724, 296] on span "Matches regex" at bounding box center [722, 295] width 54 height 11
click at [698, 160] on input "text" at bounding box center [760, 156] width 142 height 21
paste input "\b(who|what|when|where|why|how|which|whose|whom|can|could|should|would|is|are|d…"
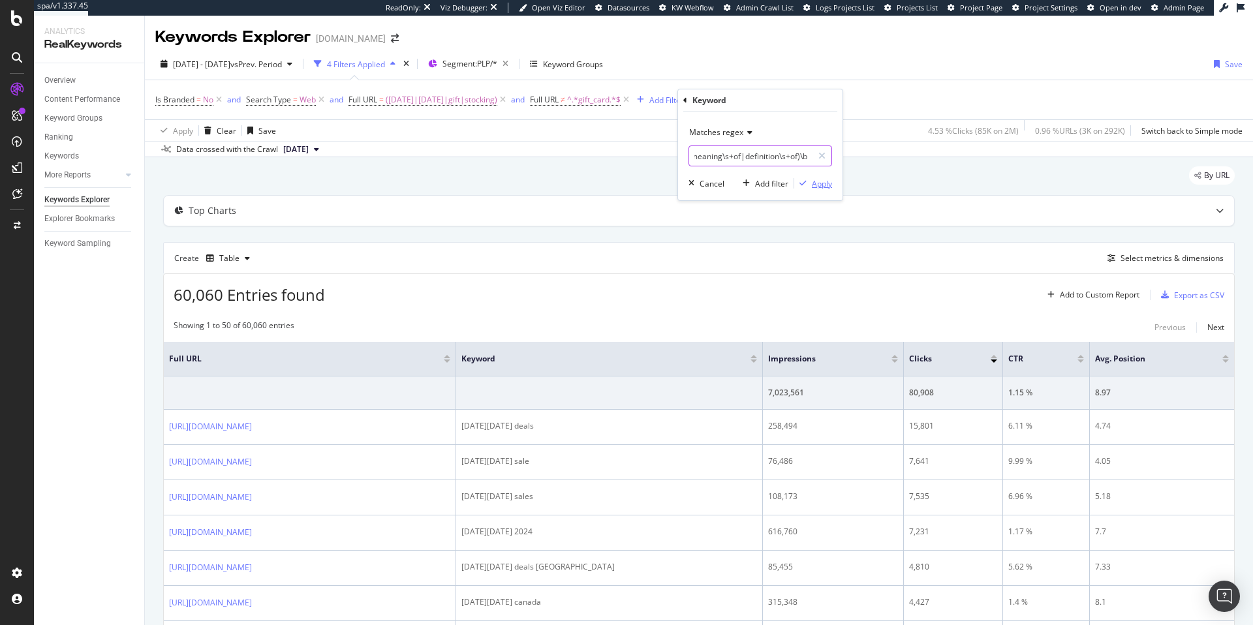
type input "\b(who|what|when|where|why|how|which|whose|whom|can|could|should|would|is|are|d…"
click at [819, 186] on div "Apply" at bounding box center [822, 183] width 20 height 11
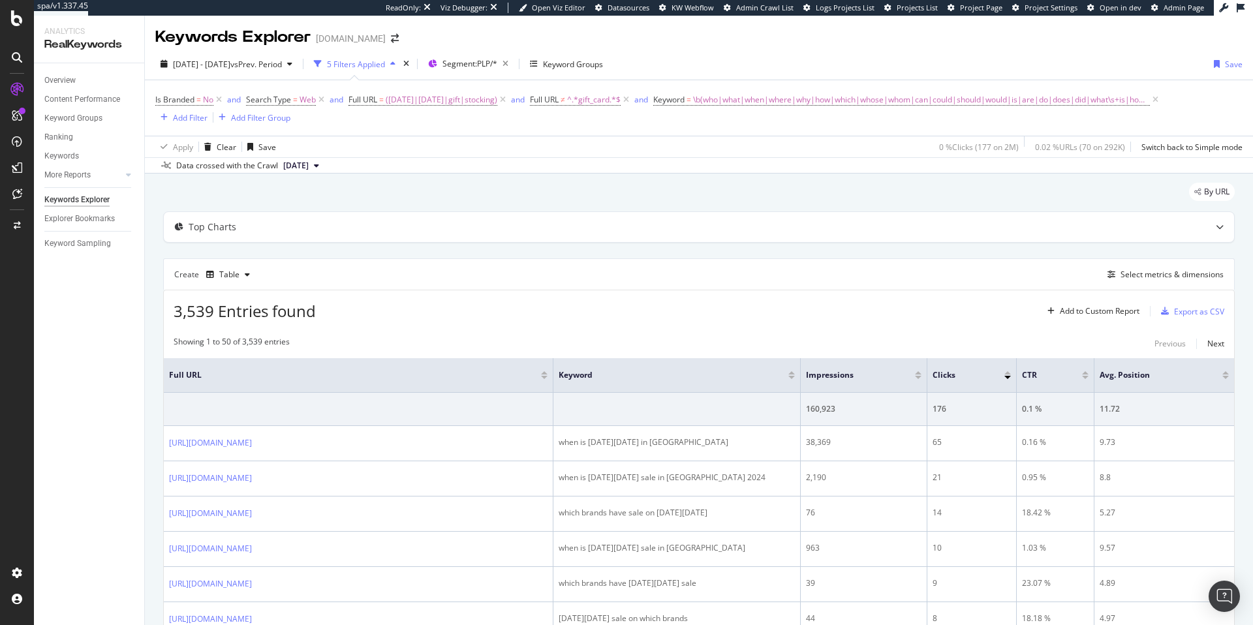
click at [309, 164] on span "[DATE]" at bounding box center [295, 166] width 25 height 12
click at [343, 211] on div "[DATE] 4.0M URLs" at bounding box center [323, 210] width 84 height 12
click at [194, 120] on div "Add Filter" at bounding box center [190, 117] width 35 height 11
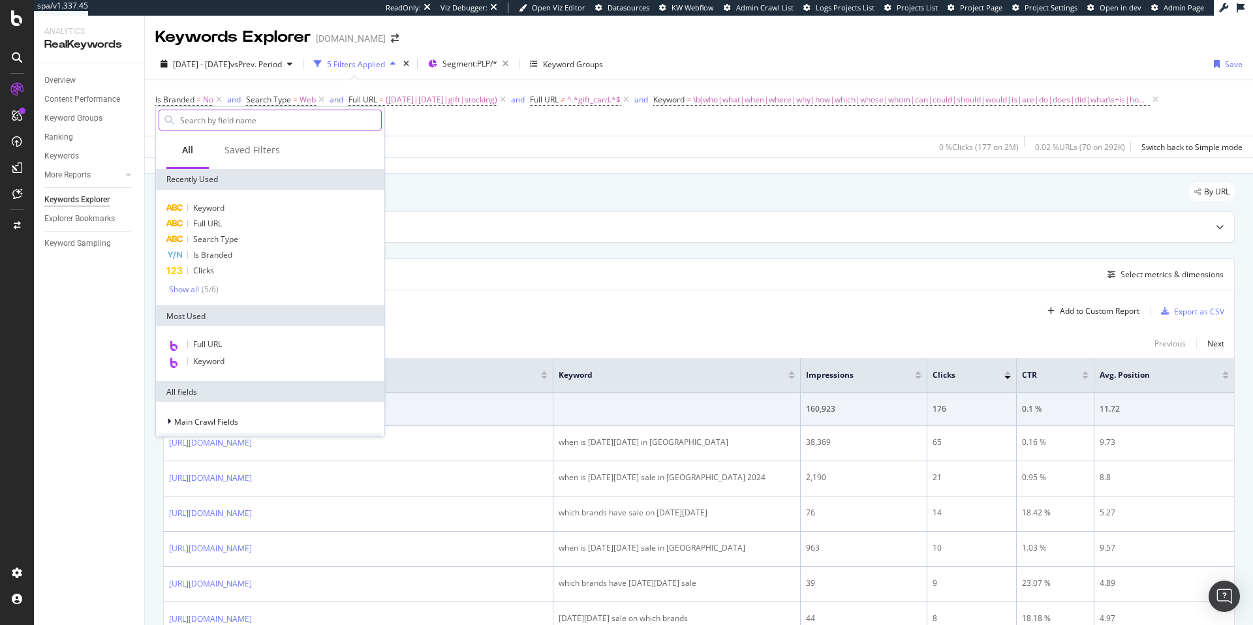
click at [223, 122] on input "text" at bounding box center [280, 120] width 202 height 20
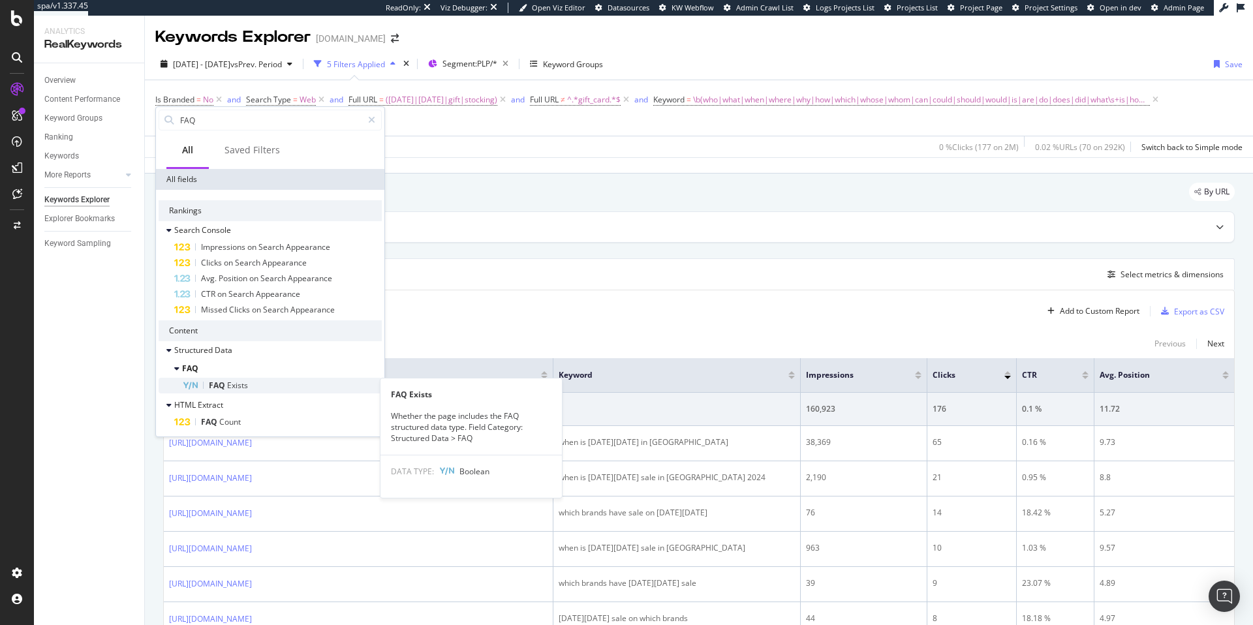
type input "FAQ"
click at [237, 385] on span "Exists" at bounding box center [237, 385] width 21 height 11
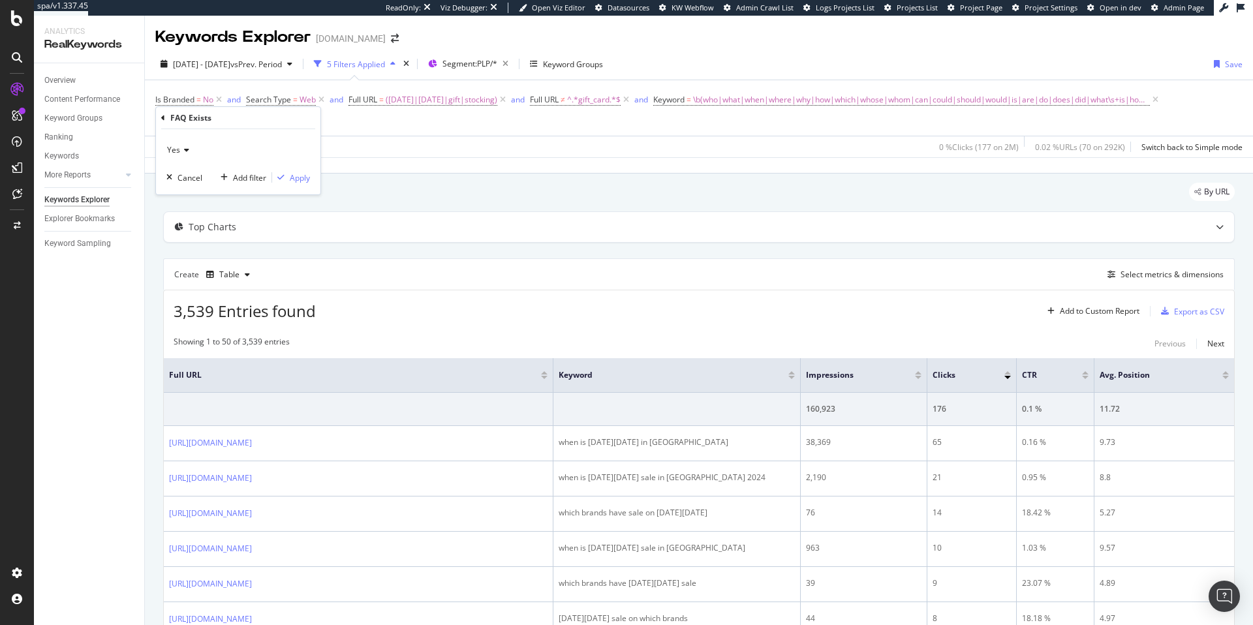
click at [177, 152] on span "Yes" at bounding box center [173, 149] width 13 height 11
click at [178, 196] on span "No" at bounding box center [178, 194] width 10 height 11
click at [305, 178] on div "Apply" at bounding box center [300, 177] width 20 height 11
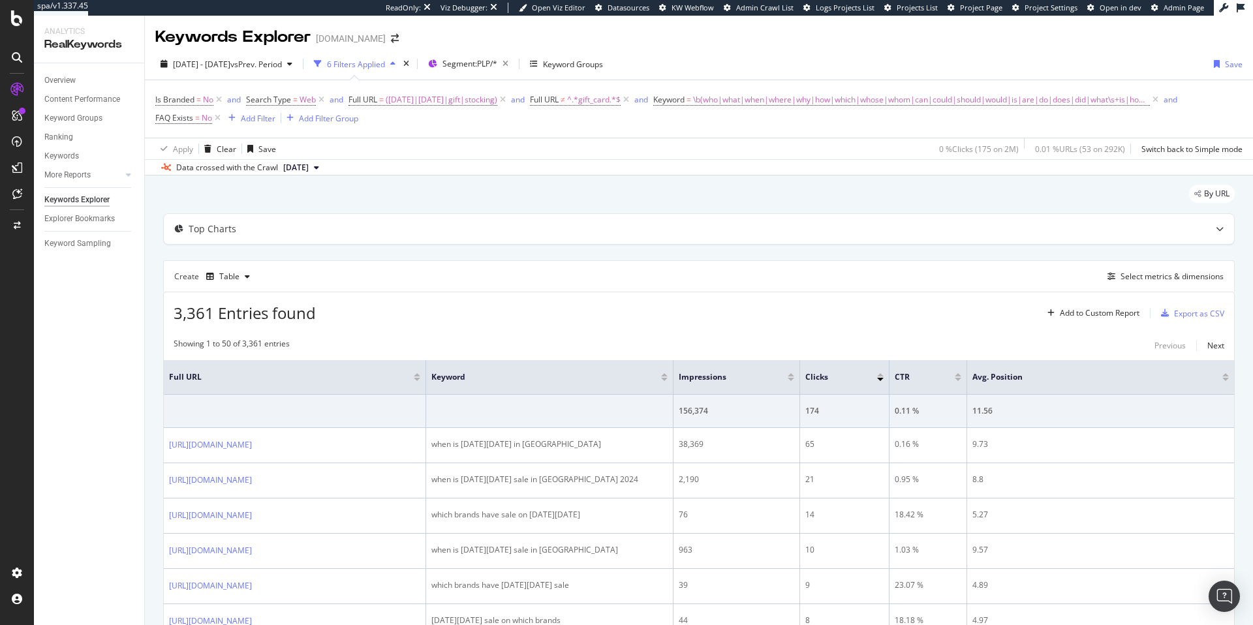
drag, startPoint x: 551, startPoint y: 367, endPoint x: 399, endPoint y: 367, distance: 152.0
click at [399, 367] on th "Full URL" at bounding box center [295, 377] width 262 height 35
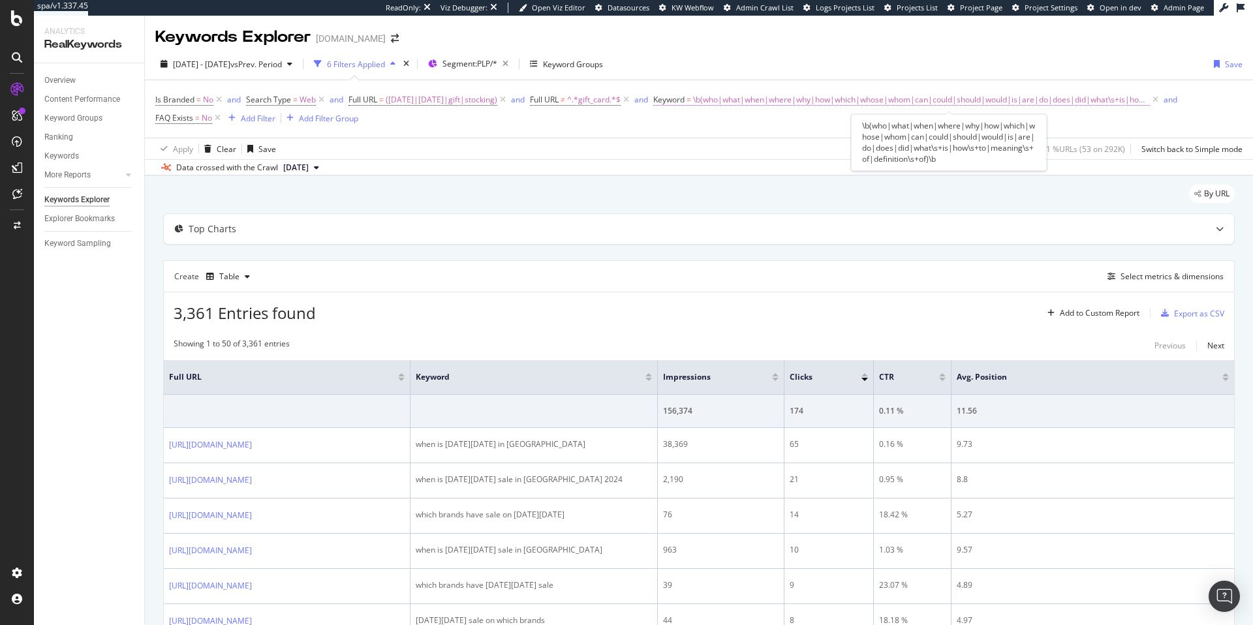
click at [765, 99] on span "\b(who|what|when|where|why|how|which|whose|whom|can|could|should|would|is|are|d…" at bounding box center [921, 100] width 457 height 18
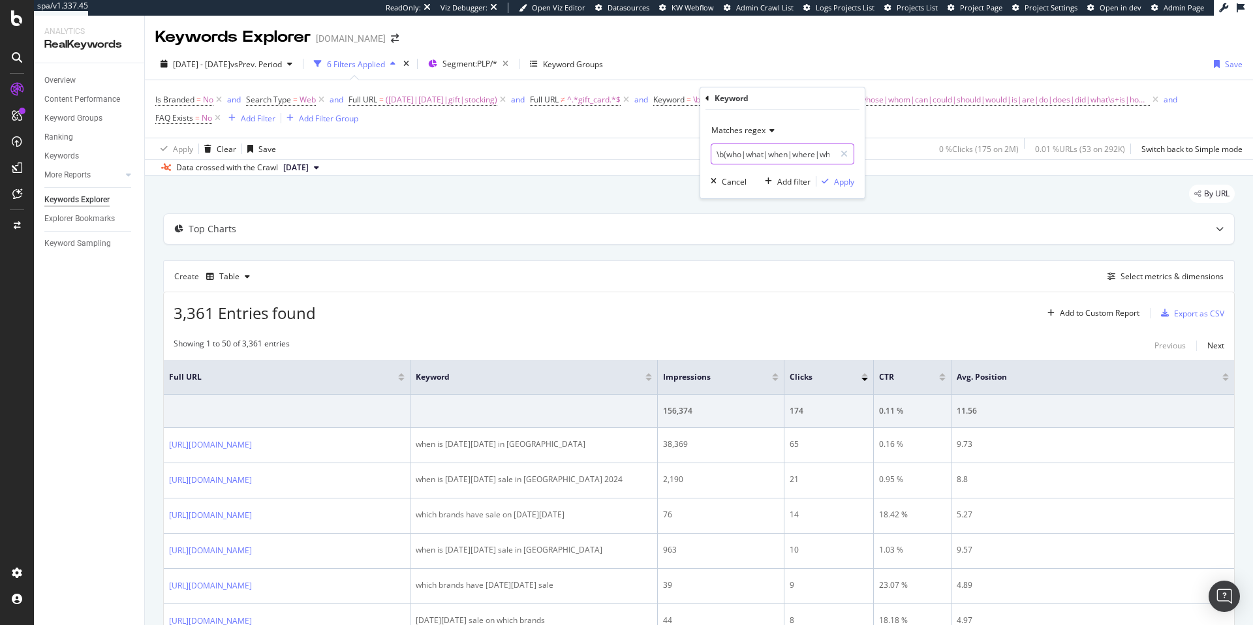
drag, startPoint x: 769, startPoint y: 155, endPoint x: 792, endPoint y: 155, distance: 22.8
click at [792, 155] on input "\b(who|what|when|where|why|how|which|whose|whom|can|could|should|would|is|are|d…" at bounding box center [772, 154] width 123 height 21
click at [791, 155] on input "\b(who|what|when|where|why|how|which|whose|whom|can|could|should|would|is|are|d…" at bounding box center [772, 154] width 123 height 21
click at [793, 155] on input "\b(who|what|when|where|why|how|which|whose|whom|can|could|should|would|is|are|d…" at bounding box center [772, 154] width 123 height 21
click at [813, 161] on input "\b(who|what|where|why|how|which|whose|whom|can|could|should|would|is|are|do|doe…" at bounding box center [772, 154] width 123 height 21
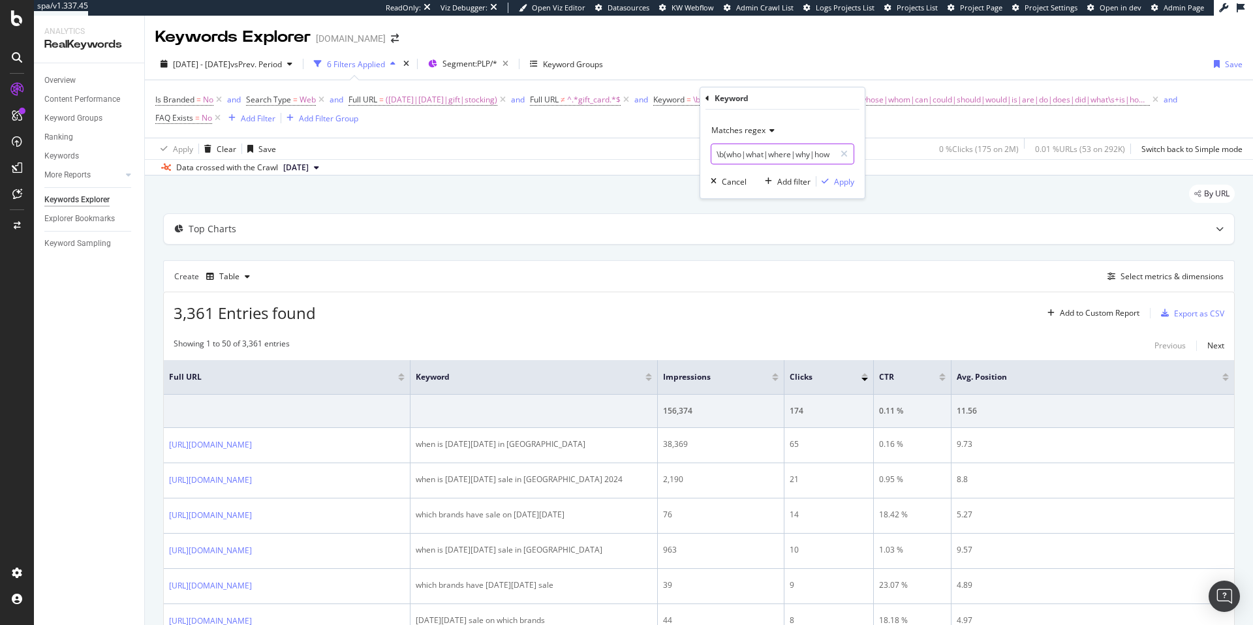
click at [823, 153] on input "\b(who|what|where|why|how|which|whose|whom|can|could|should|would|is|are|do|doe…" at bounding box center [772, 154] width 123 height 21
type input "\b(who|what|where|why|how|which|whose|whom|can|could|should|would|is|are|do|doe…"
click at [850, 183] on div "Apply" at bounding box center [844, 181] width 20 height 11
click at [262, 118] on div "Add Filter" at bounding box center [258, 118] width 35 height 11
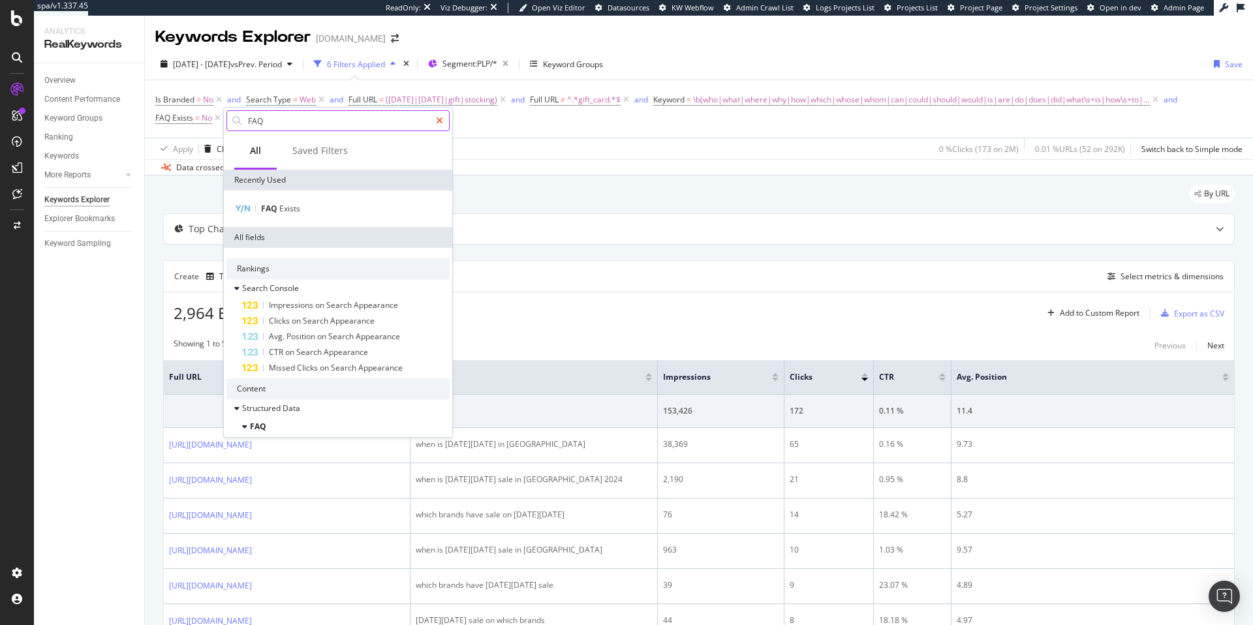
click at [439, 122] on icon at bounding box center [439, 120] width 7 height 9
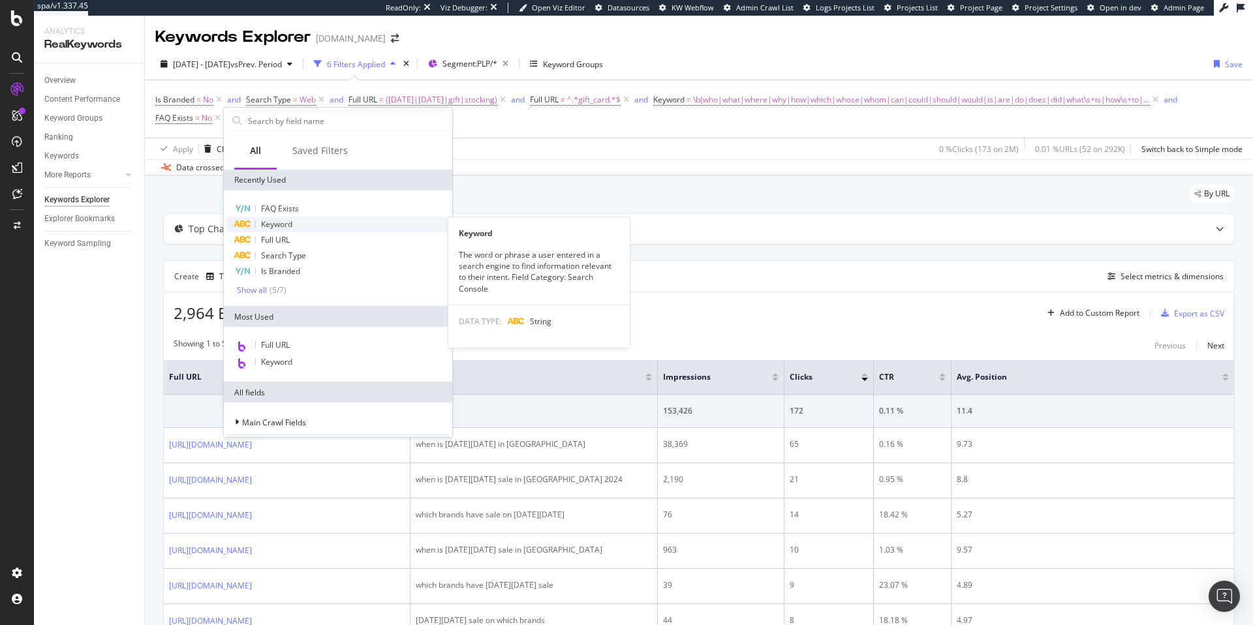
click at [280, 226] on span "Keyword" at bounding box center [276, 224] width 31 height 11
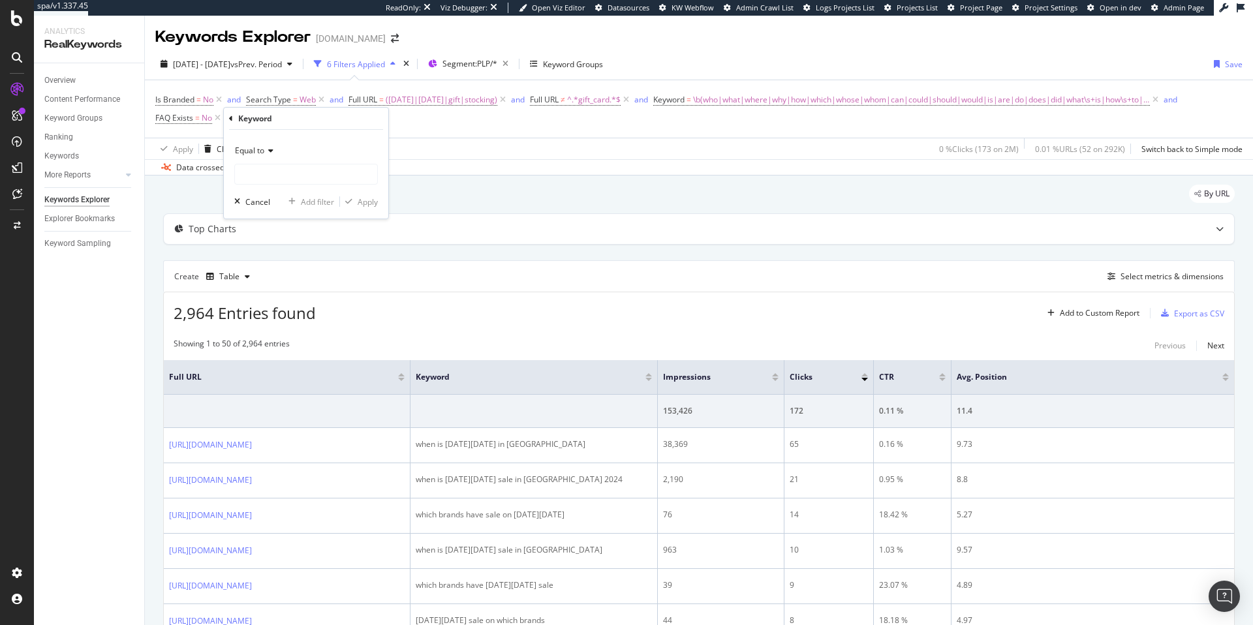
click at [258, 151] on span "Equal to" at bounding box center [249, 150] width 29 height 11
click at [276, 232] on span "Doesn't start with" at bounding box center [273, 228] width 64 height 11
click at [276, 183] on input "text" at bounding box center [306, 174] width 142 height 21
type input "when"
click at [286, 153] on span "Doesn't start with" at bounding box center [267, 150] width 64 height 11
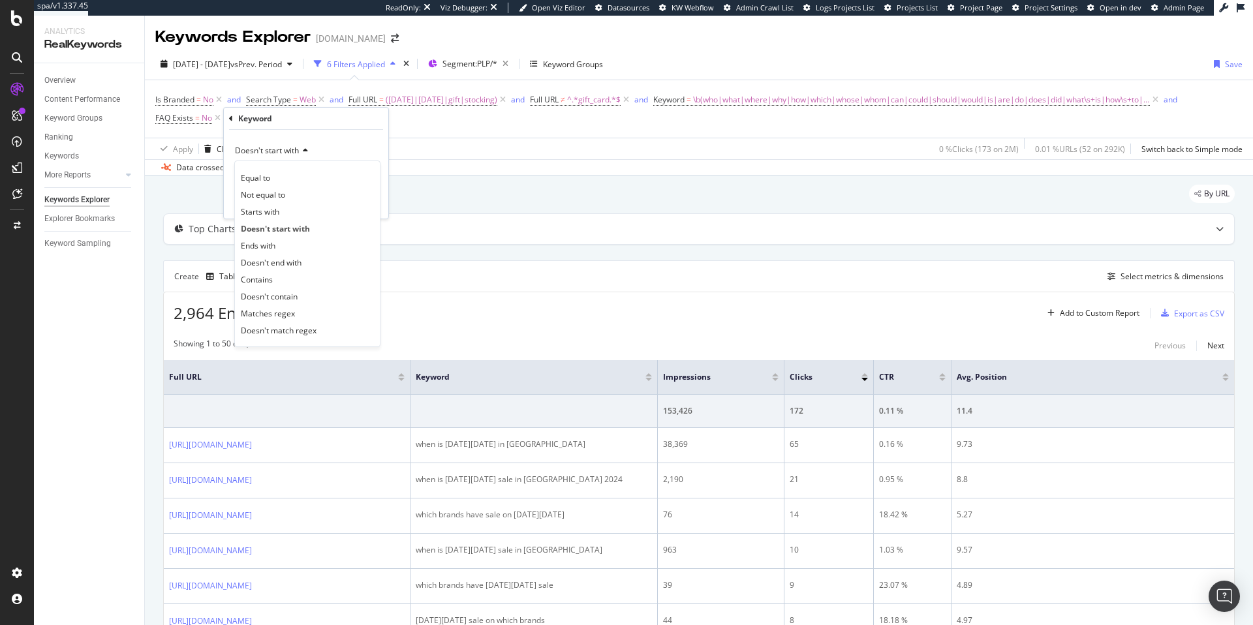
click at [332, 144] on div "Doesn't start with" at bounding box center [306, 150] width 144 height 21
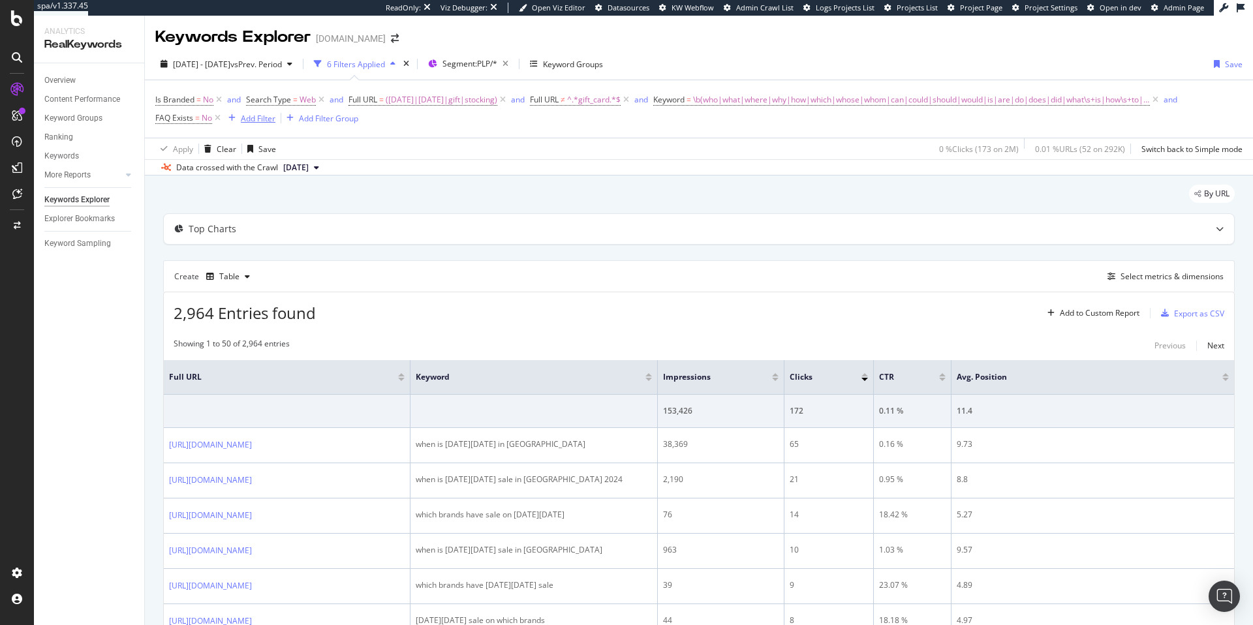
click at [270, 119] on div "Add Filter" at bounding box center [258, 118] width 35 height 11
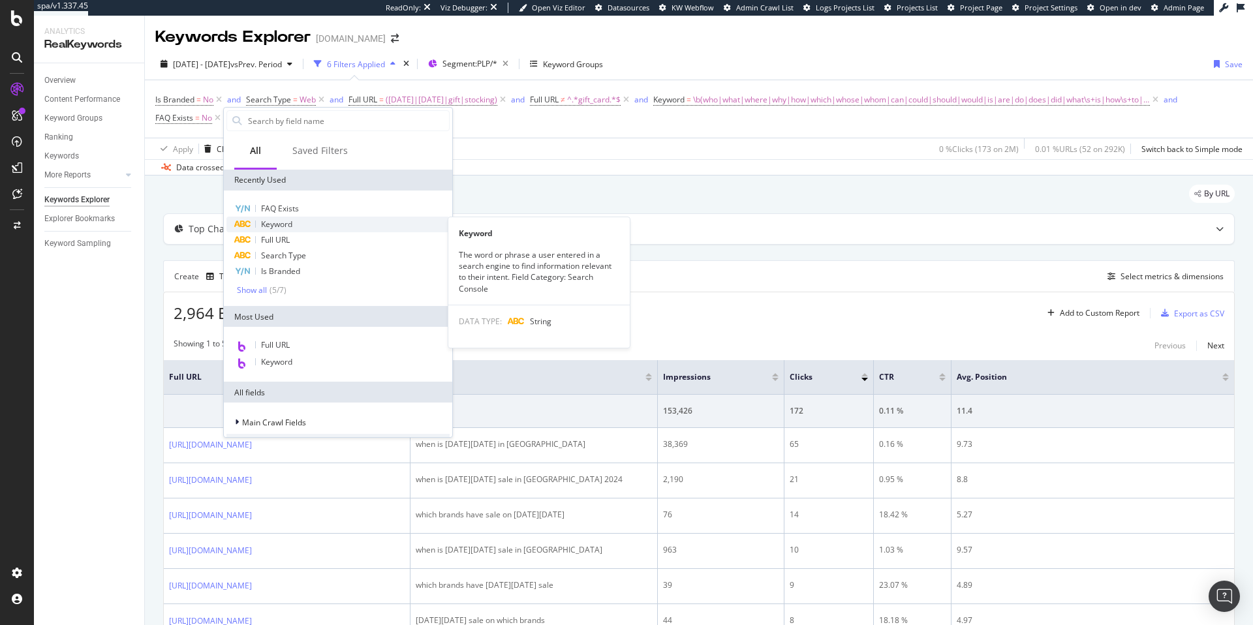
click at [283, 228] on span "Keyword" at bounding box center [276, 224] width 31 height 11
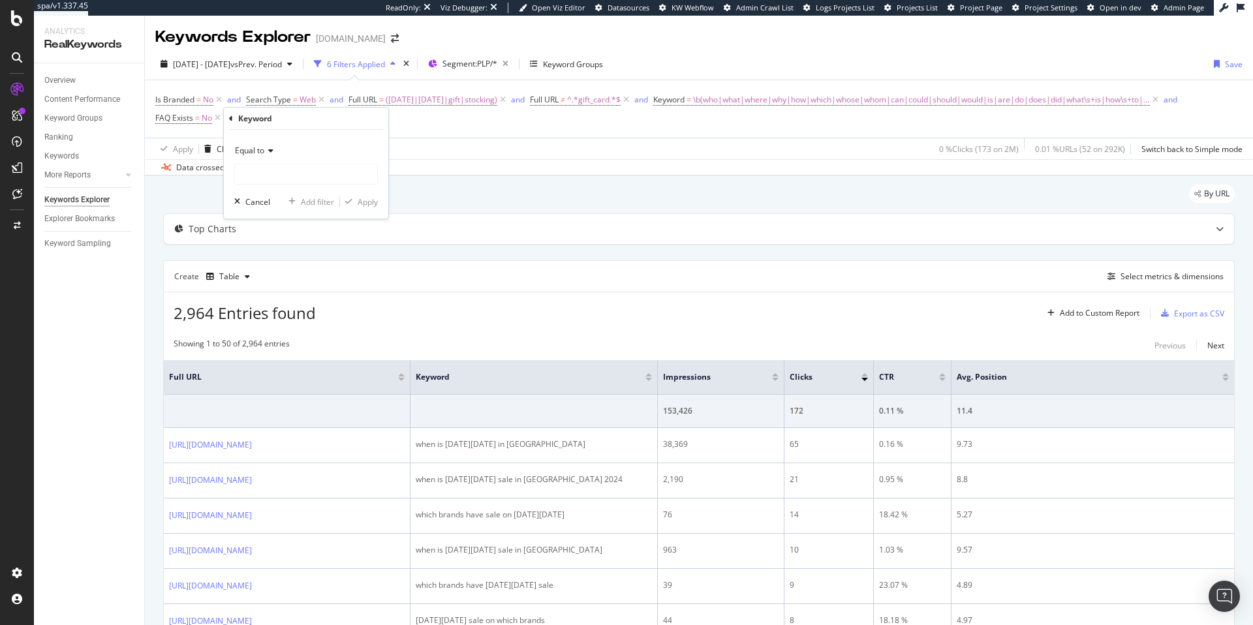
click at [264, 152] on span "Equal to" at bounding box center [249, 150] width 29 height 11
click at [281, 299] on span "Doesn't contain" at bounding box center [269, 296] width 57 height 11
click at [279, 172] on input "text" at bounding box center [306, 174] width 142 height 21
type input "when"
click at [363, 198] on div "Apply" at bounding box center [368, 201] width 20 height 11
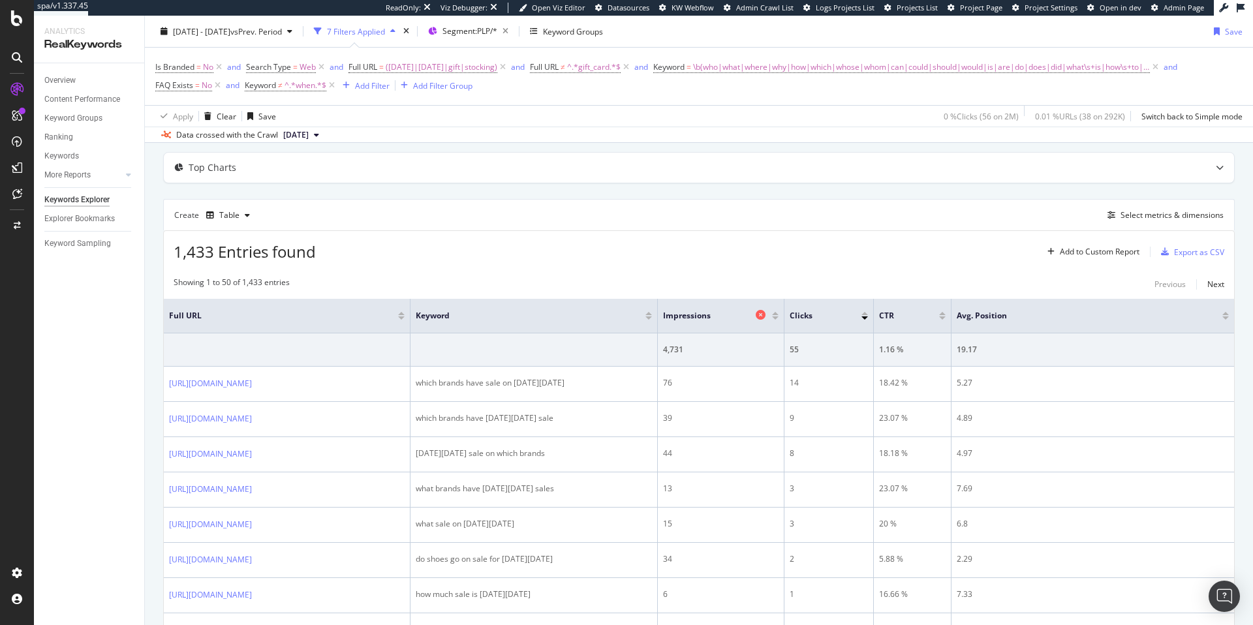
scroll to position [62, 0]
click at [775, 318] on div at bounding box center [775, 317] width 7 height 3
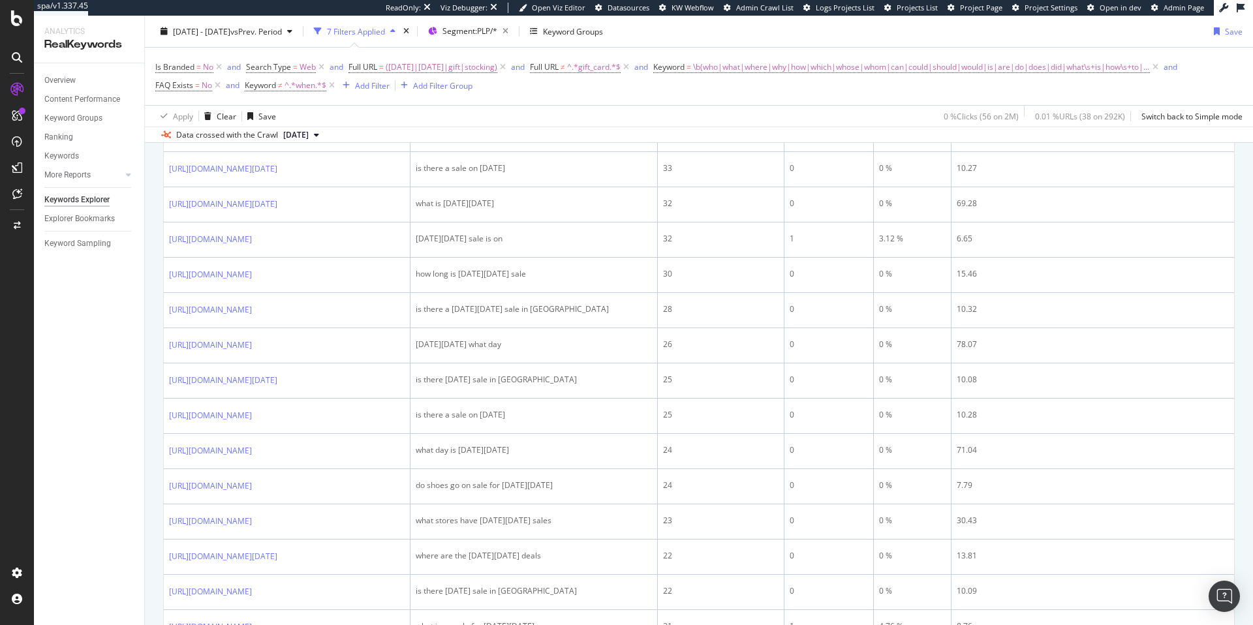
scroll to position [498, 0]
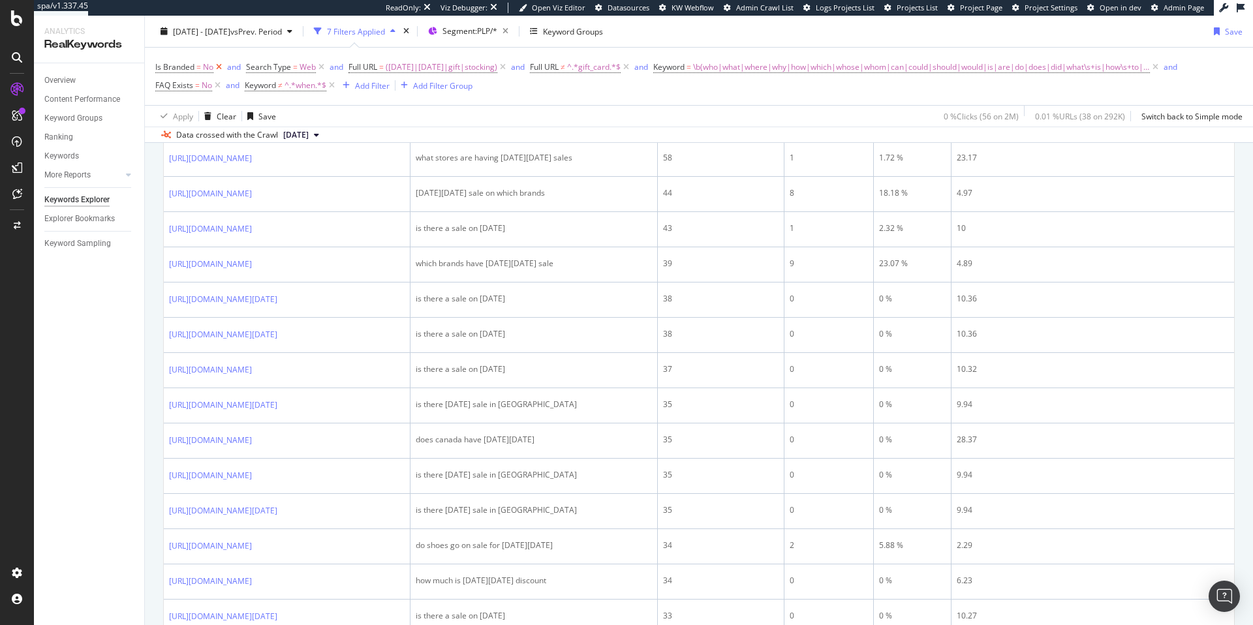
click at [213, 67] on icon at bounding box center [218, 67] width 11 height 13
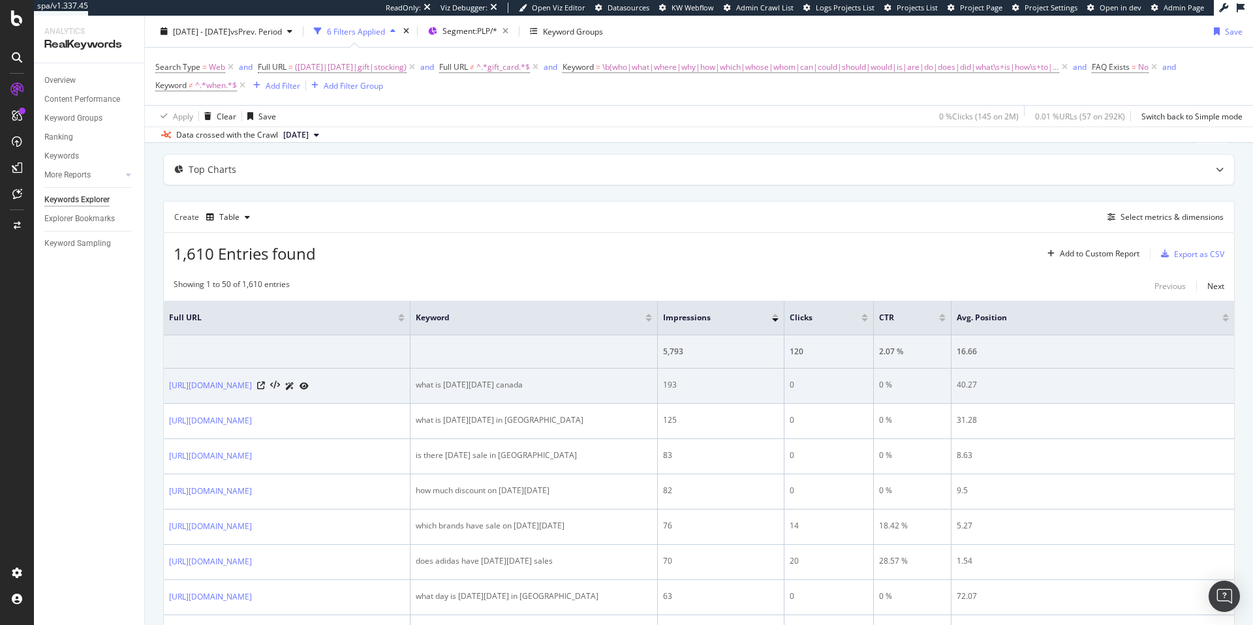
scroll to position [61, 0]
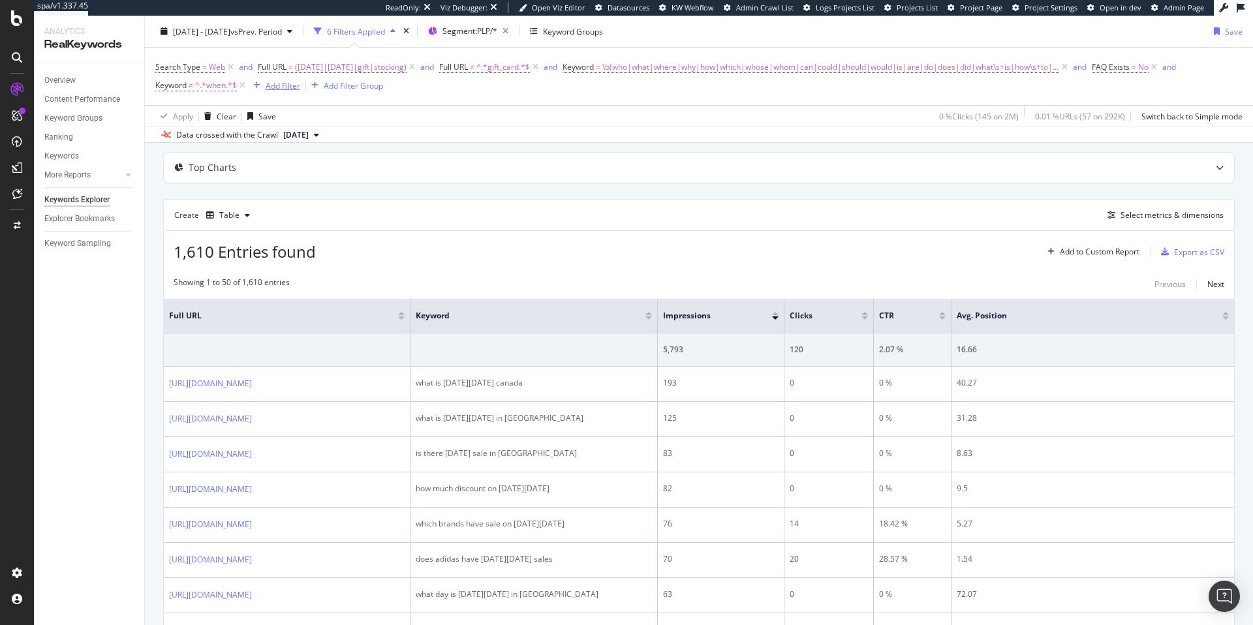
click at [283, 85] on div "Add Filter" at bounding box center [283, 85] width 35 height 11
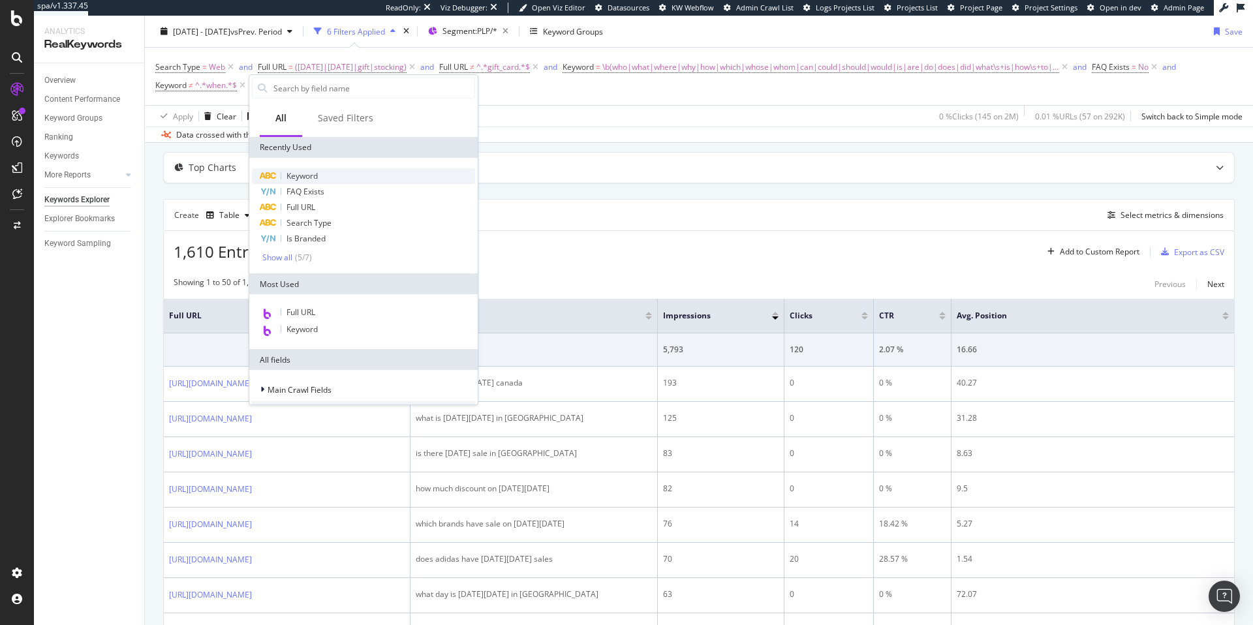
click at [301, 176] on span "Keyword" at bounding box center [301, 175] width 31 height 11
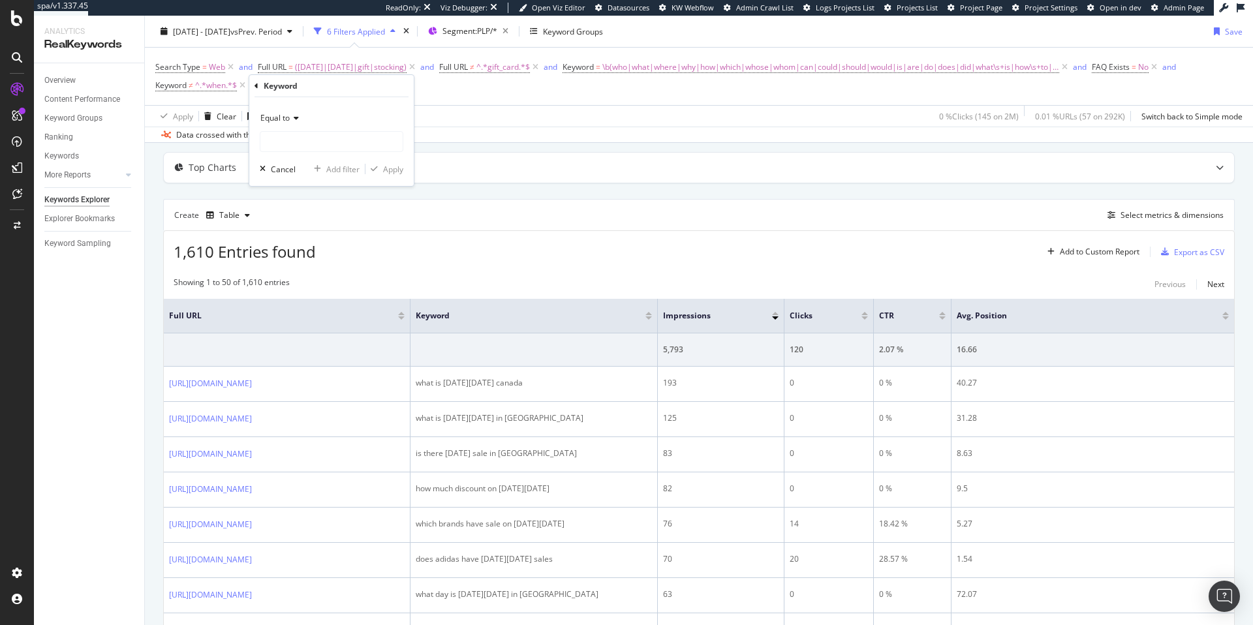
click at [277, 115] on span "Equal to" at bounding box center [274, 117] width 29 height 11
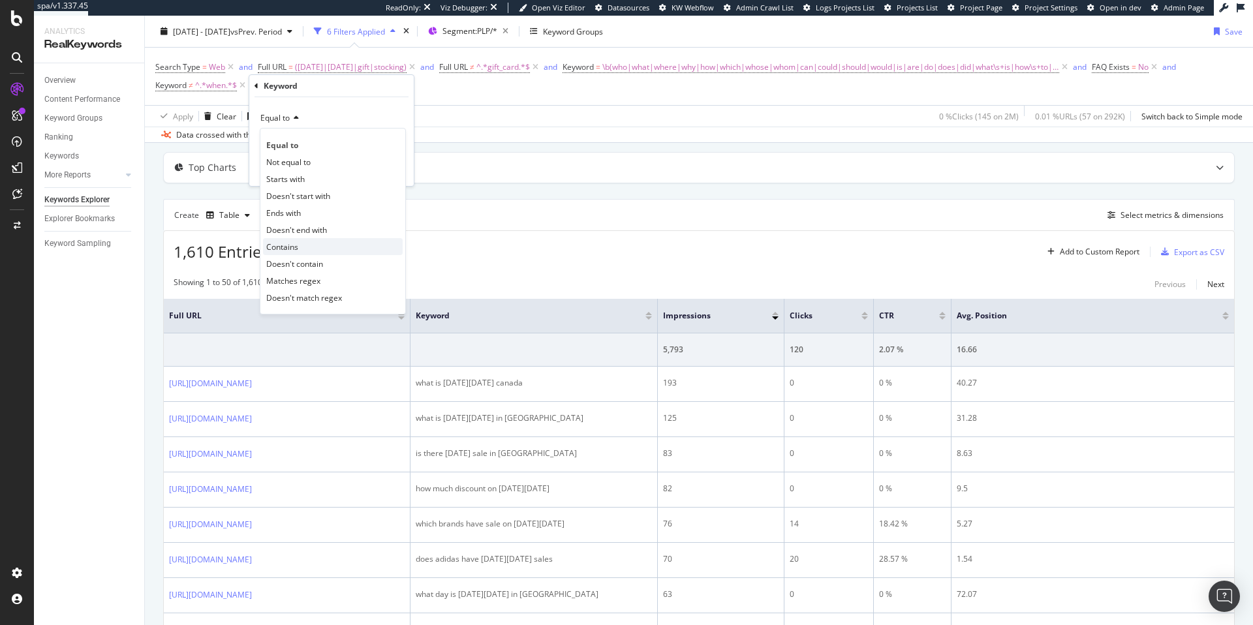
click at [288, 247] on span "Contains" at bounding box center [282, 246] width 32 height 11
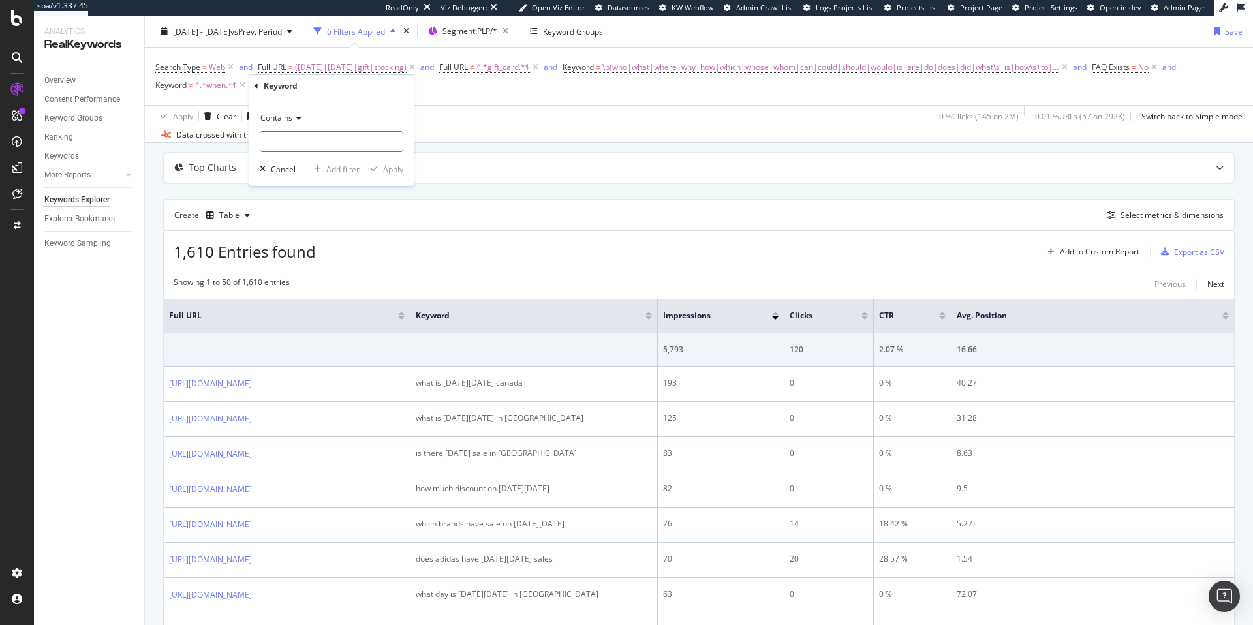
click at [303, 143] on input "text" at bounding box center [331, 141] width 142 height 21
type input "adidas"
click at [393, 170] on div "Apply" at bounding box center [393, 169] width 20 height 11
